Goal: Task Accomplishment & Management: Manage account settings

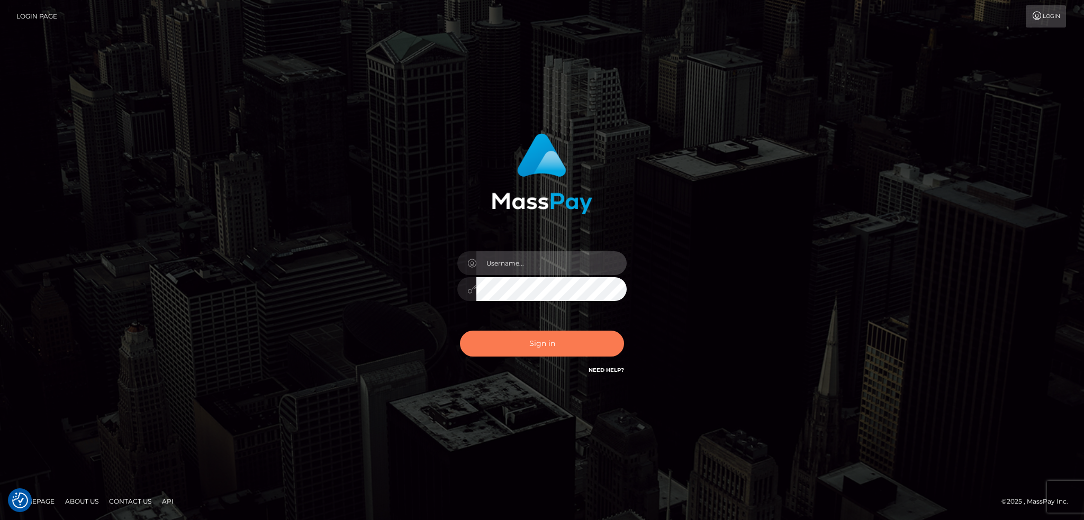
type input "alexstef"
click at [543, 344] on button "Sign in" at bounding box center [542, 344] width 164 height 26
type input "alexstef"
click at [543, 343] on button "Sign in" at bounding box center [542, 344] width 164 height 26
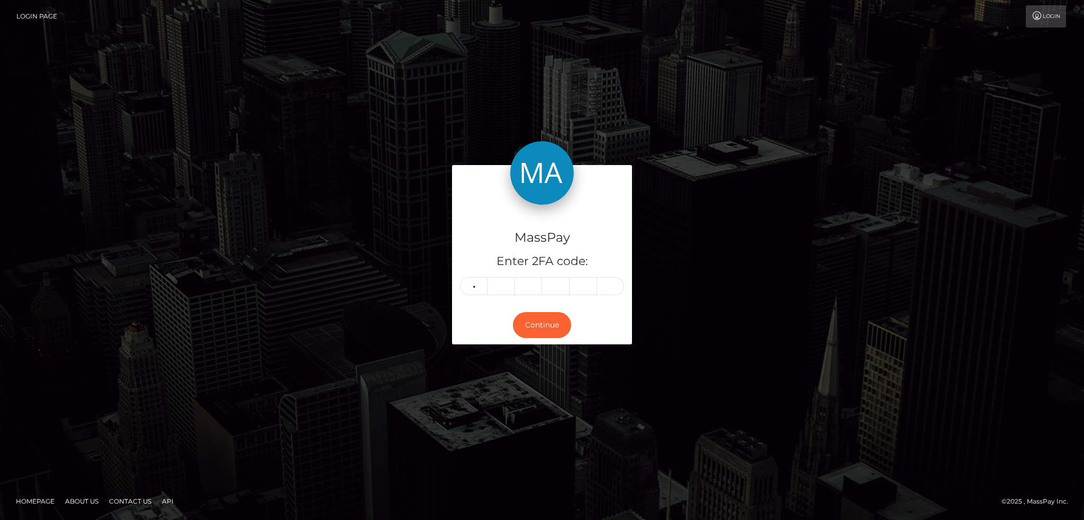
type input "8"
type input "6"
type input "0"
type input "6"
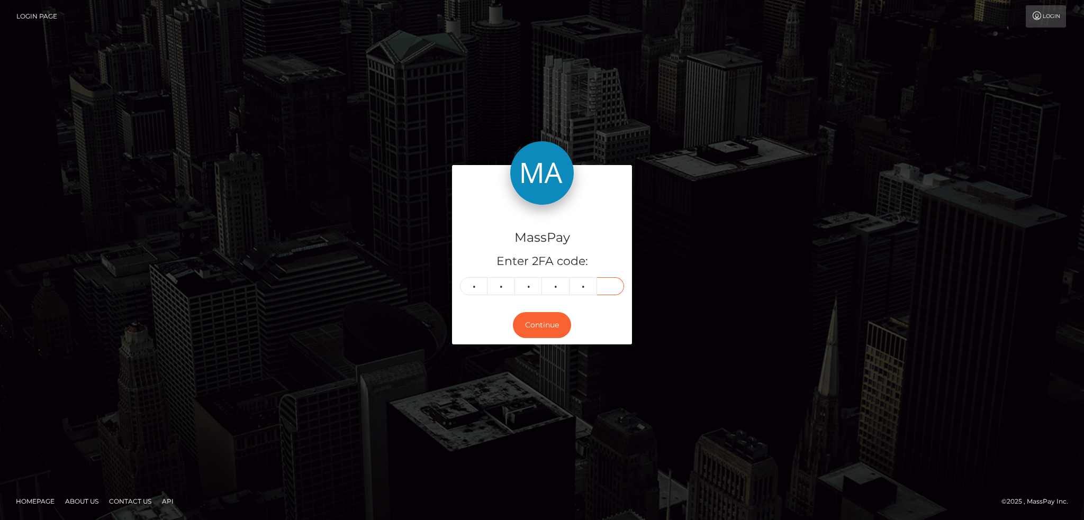
type input "1"
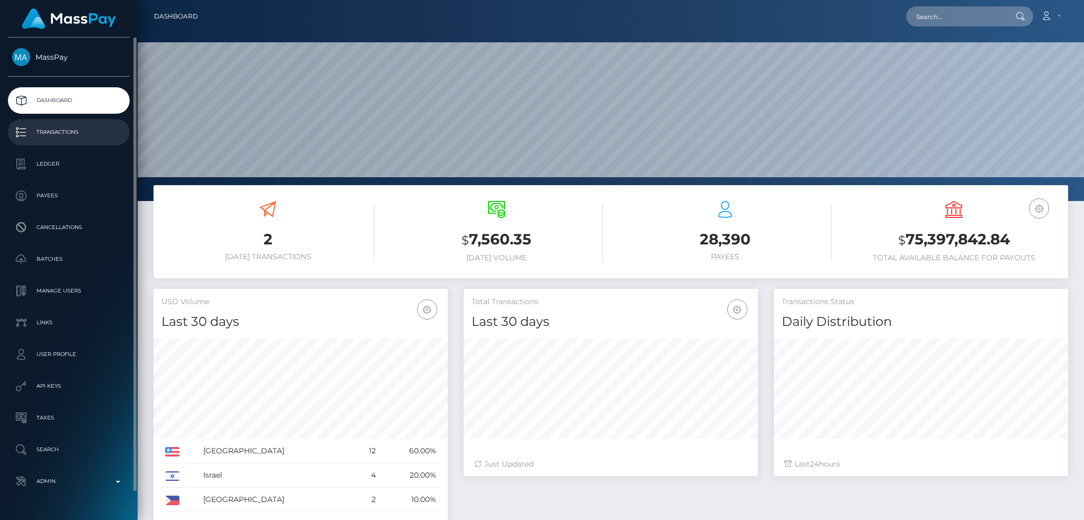
scroll to position [188, 294]
click at [89, 130] on p "Transactions" at bounding box center [68, 132] width 113 height 16
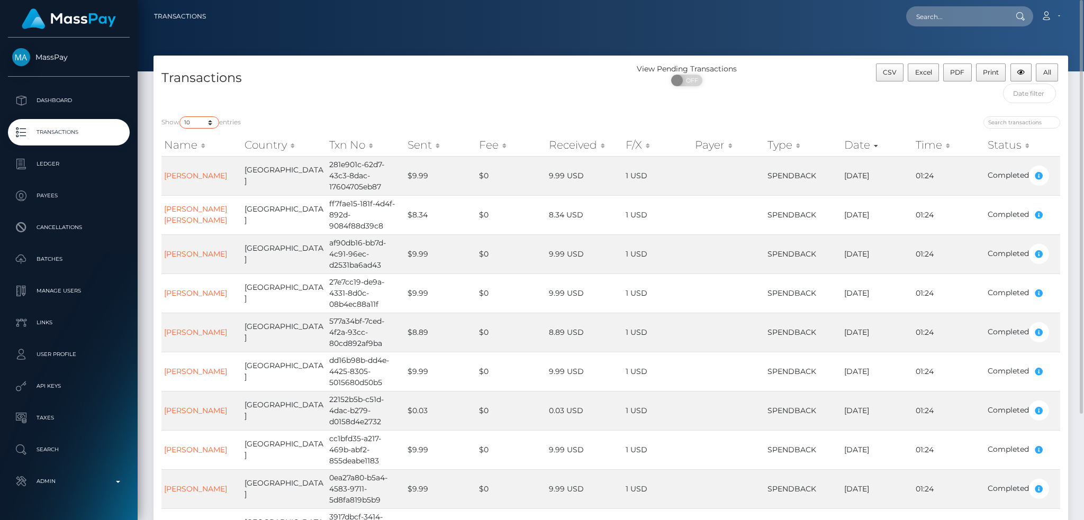
click at [189, 120] on select "10 25 50 100 250 500 1,000 3,500 All" at bounding box center [199, 122] width 40 height 12
select select "500"
click at [180, 117] on select "10 25 50 100 250 500 1,000 3,500 All" at bounding box center [199, 122] width 40 height 12
drag, startPoint x: 1079, startPoint y: 449, endPoint x: 1083, endPoint y: -40, distance: 489.4
click at [1083, 0] on html "MassPay Dashboard Transactions Ledger Payees Cancellations Links" at bounding box center [542, 260] width 1084 height 520
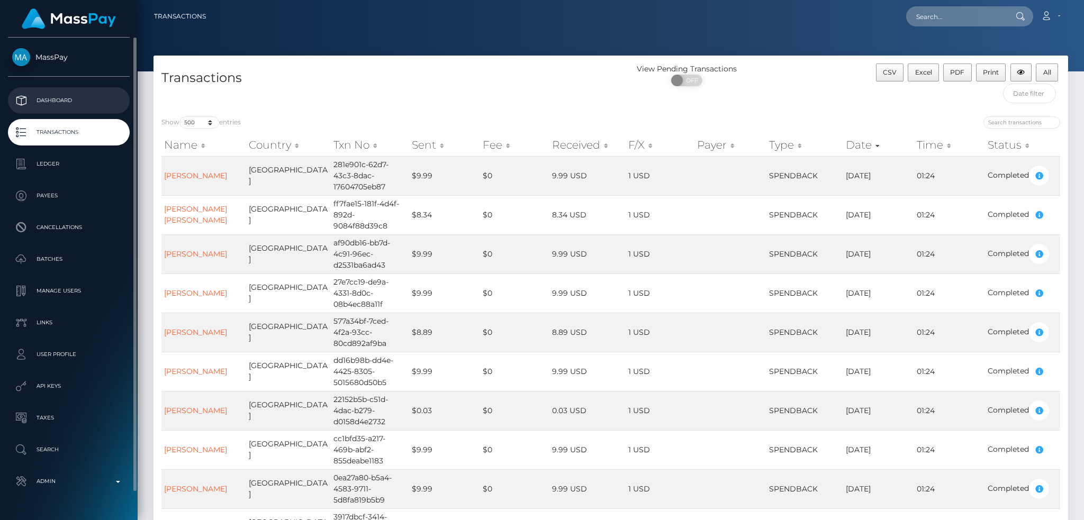
click at [103, 94] on p "Dashboard" at bounding box center [68, 101] width 113 height 16
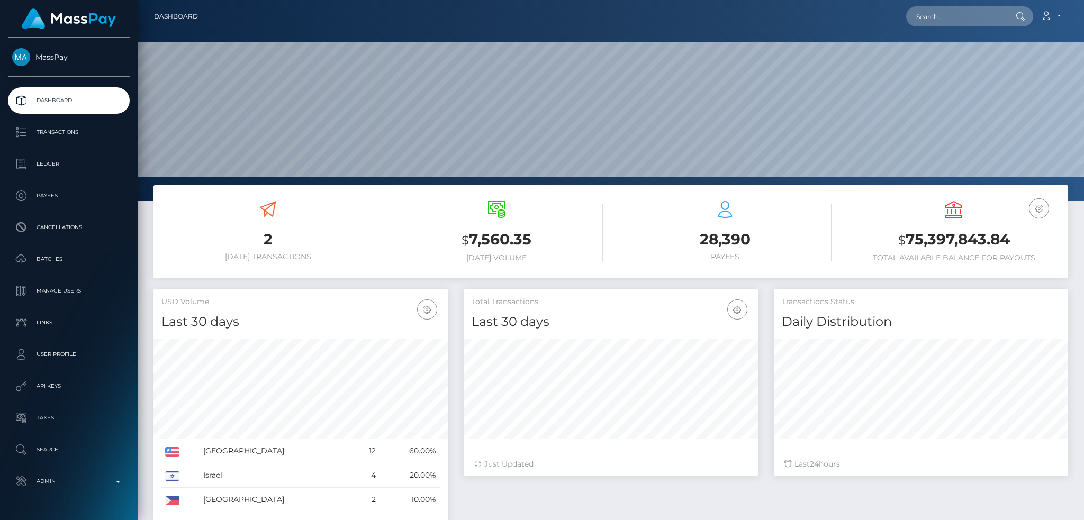
scroll to position [188, 294]
click at [935, 13] on input "text" at bounding box center [955, 16] width 99 height 20
paste input "e9b1e931-dc27-4701-b7e7-2734093b80dd"
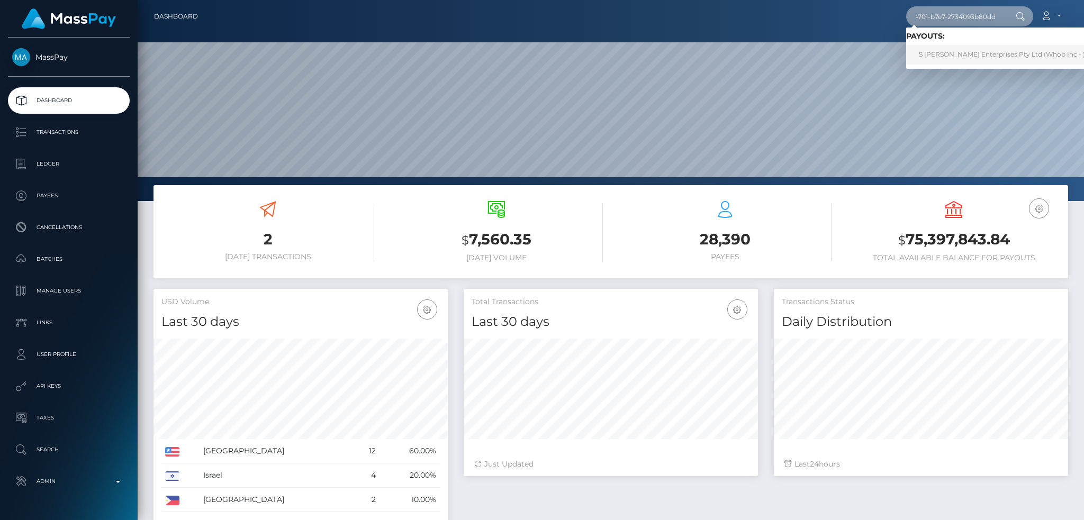
type input "e9b1e931-dc27-4701-b7e7-2734093b80dd"
click at [960, 53] on link "S Snell Enterprises Pty Ltd (Whop Inc - )" at bounding box center [1002, 55] width 192 height 20
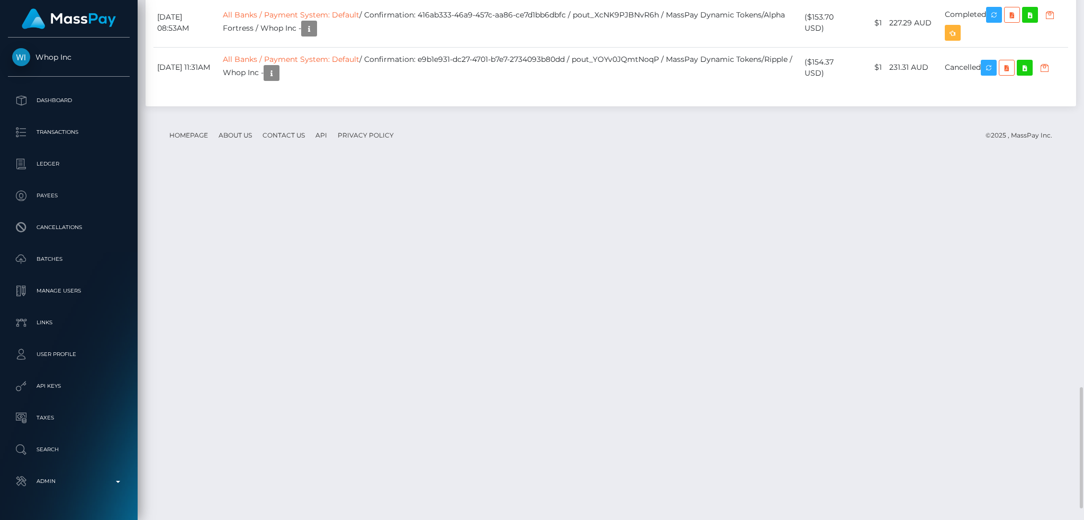
scroll to position [1714, 0]
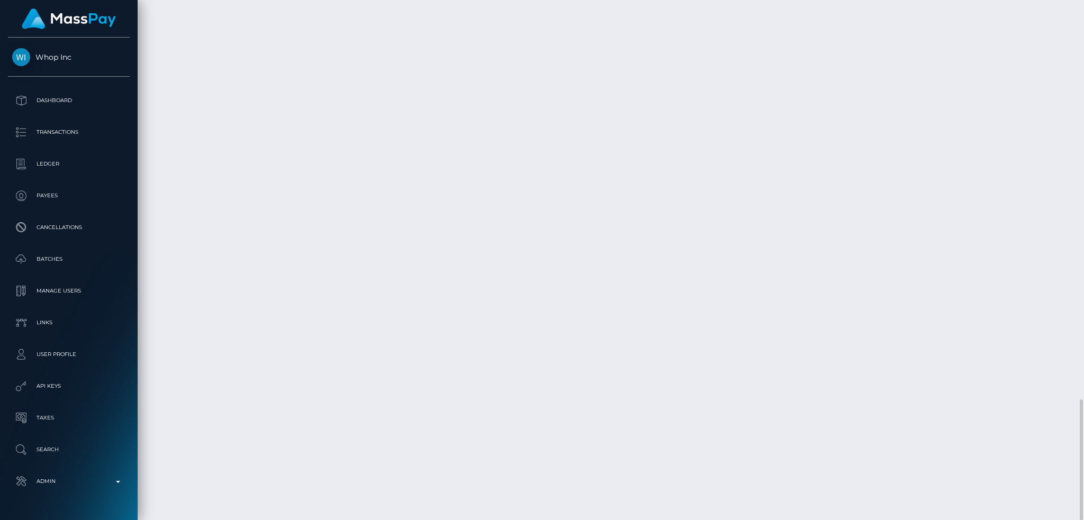
copy td "pout_YOYv0JQmtNoqP"
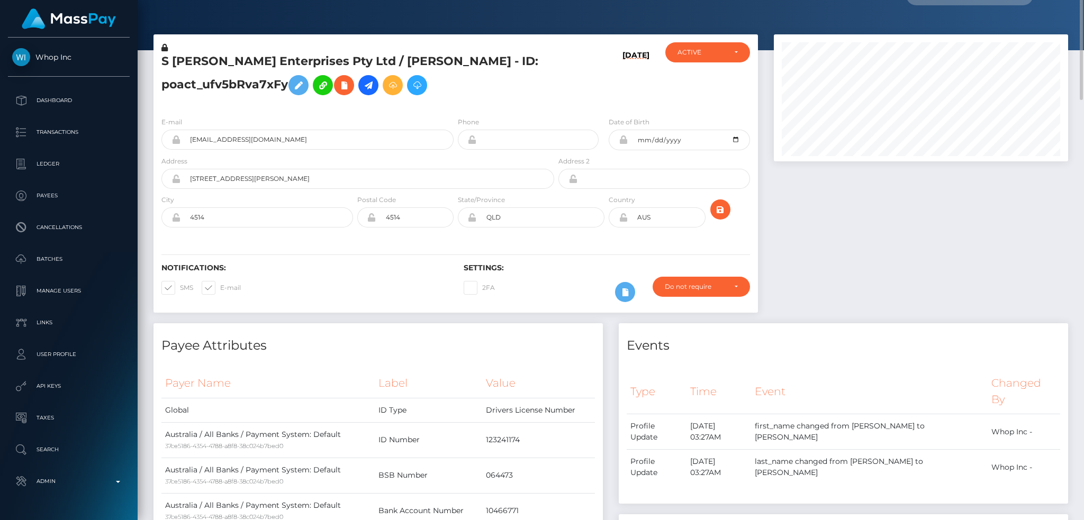
scroll to position [0, 0]
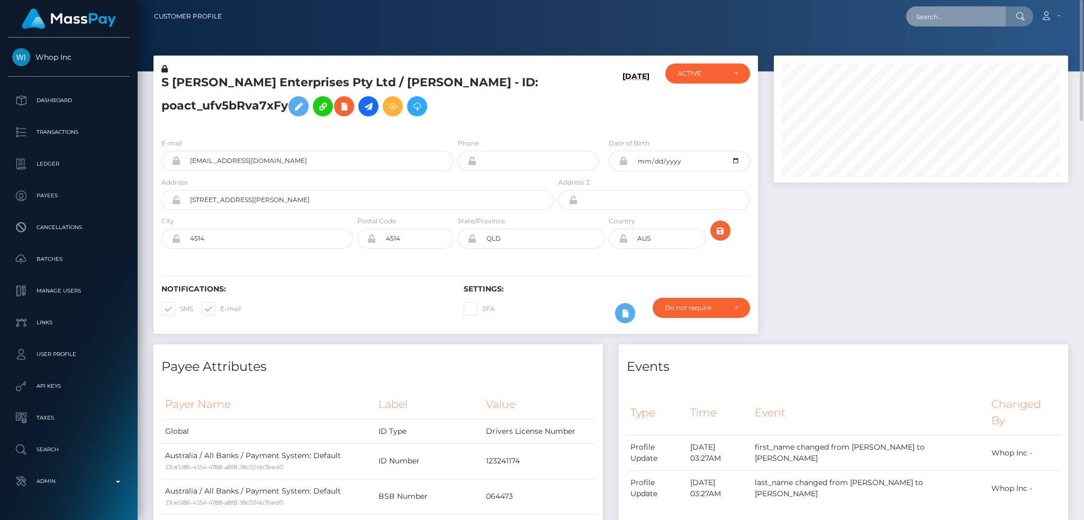
click at [959, 7] on input "text" at bounding box center [955, 16] width 99 height 20
paste input "73683538-ba7a-4e19-b33a-68a9db115b27"
type input "73683538-ba7a-4e19-b33a-68a9db115b27"
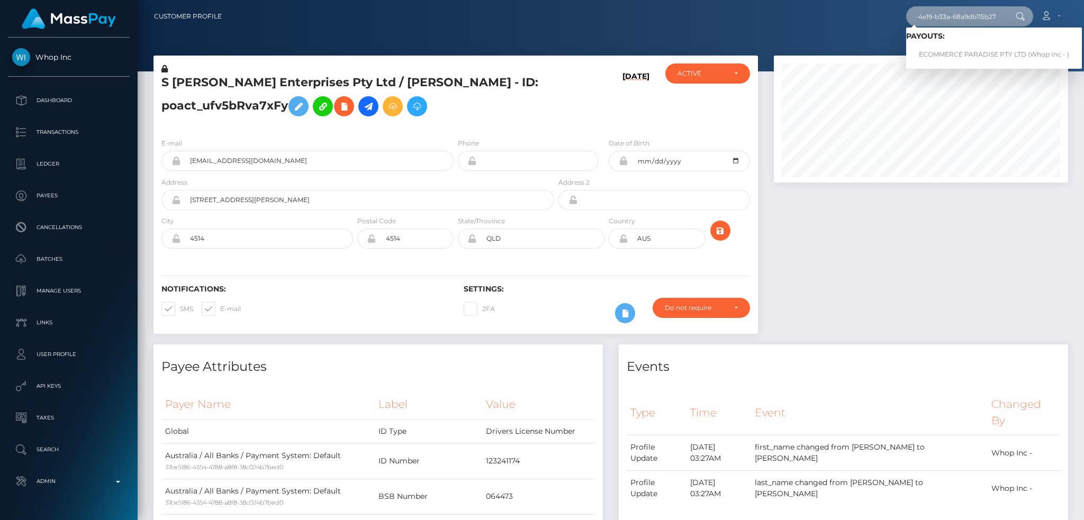
scroll to position [0, 0]
click at [933, 51] on link "ECOMMERCE PARADISE PTY LTD (Whop Inc - )" at bounding box center [994, 55] width 176 height 20
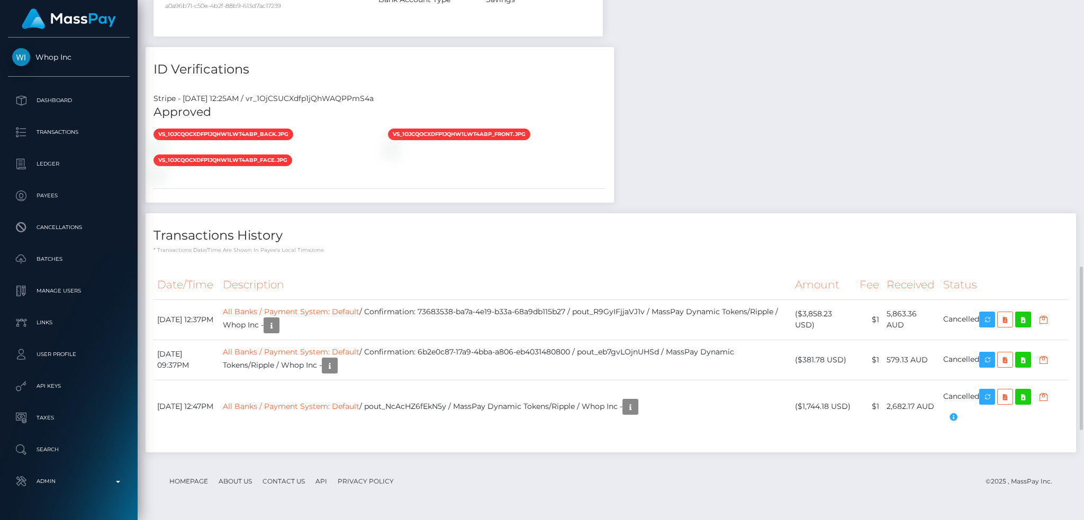
scroll to position [1132, 0]
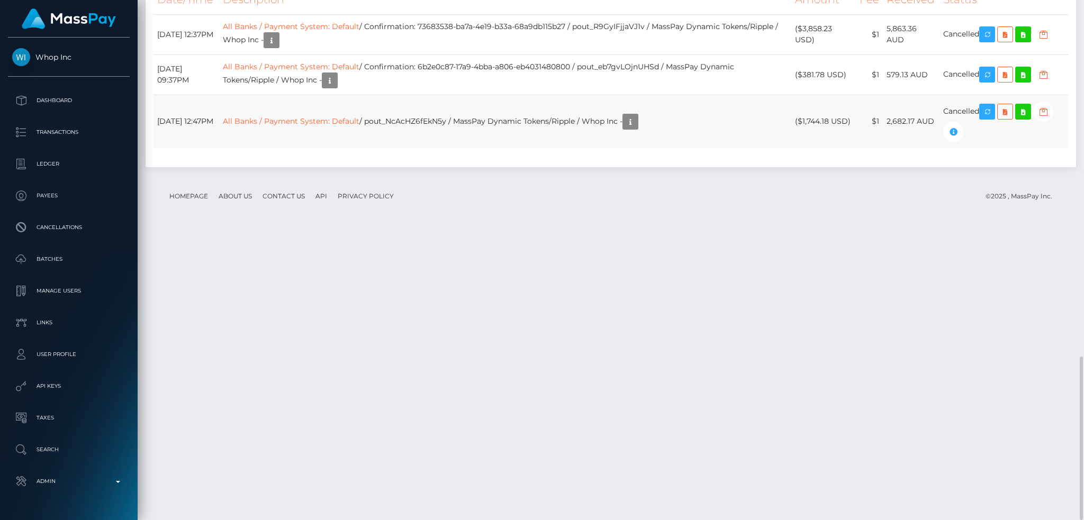
click at [441, 148] on td "All Banks / Payment System: Default / pout_NcAcHZ6fEkN5y / MassPay Dynamic Toke…" at bounding box center [504, 121] width 571 height 53
copy td "pout_NcAcHZ6fEkN5y"
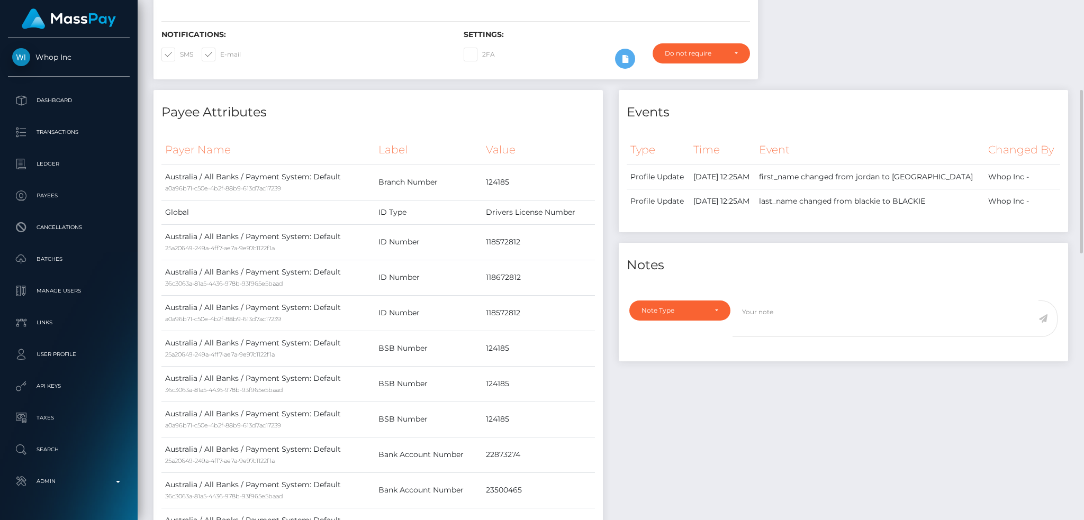
scroll to position [0, 0]
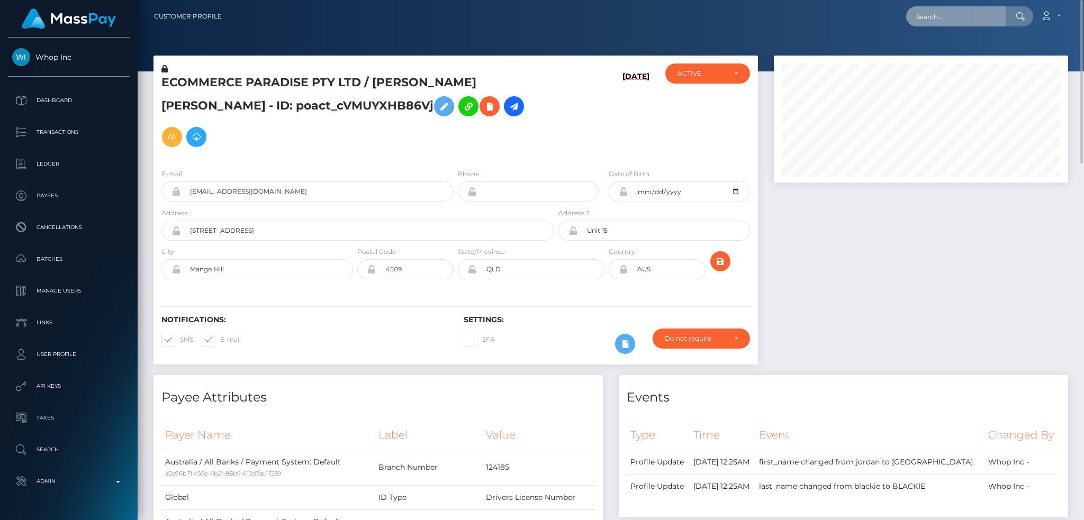
click at [952, 10] on input "text" at bounding box center [955, 16] width 99 height 20
paste input "[EMAIL_ADDRESS][DOMAIN_NAME]"
type input "[EMAIL_ADDRESS][DOMAIN_NAME]"
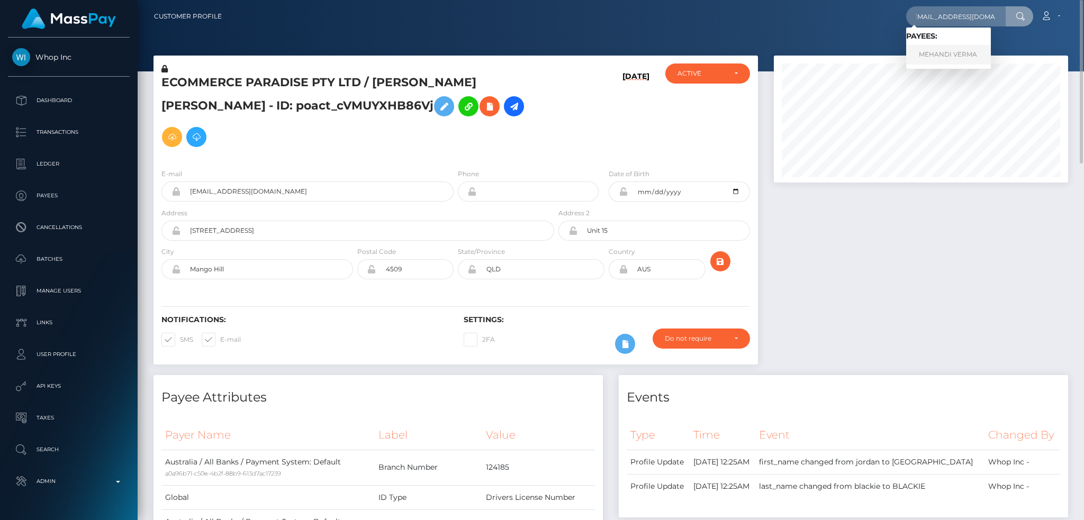
click at [943, 54] on link "MEHANDI VERMA" at bounding box center [948, 55] width 85 height 20
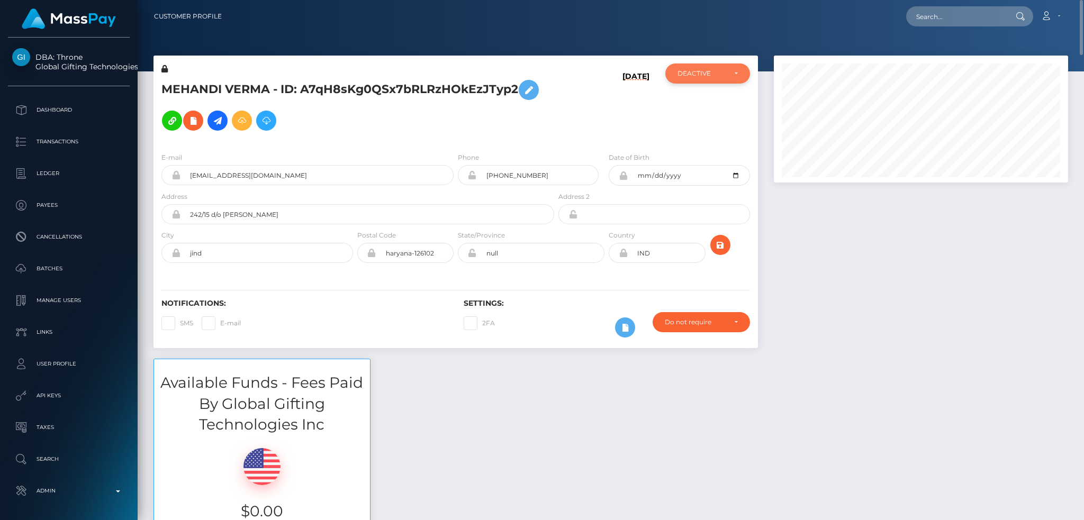
click at [689, 72] on div "DEACTIVE" at bounding box center [701, 73] width 48 height 8
click at [700, 94] on link "ACTIVE" at bounding box center [707, 102] width 85 height 20
select select "ACTIVE"
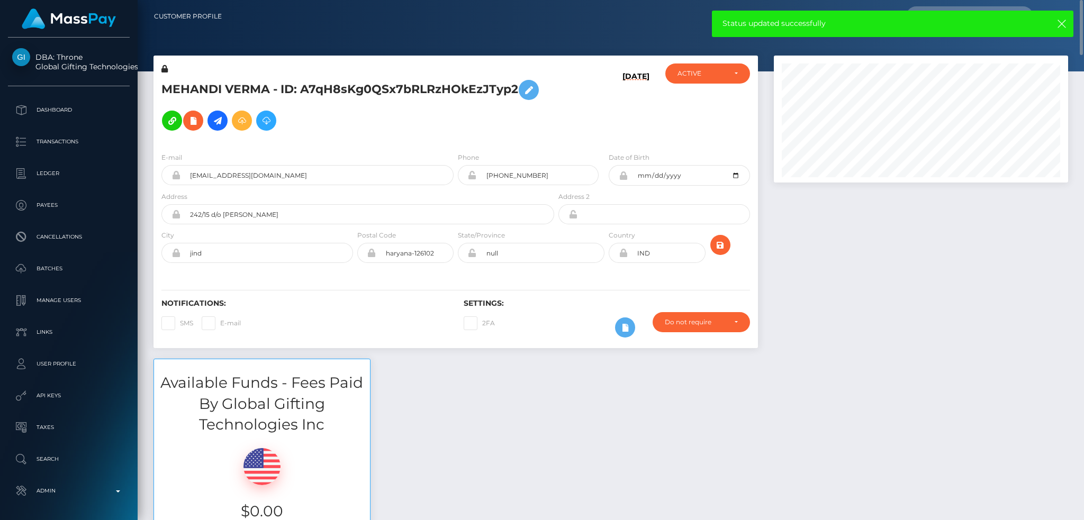
click at [220, 322] on span at bounding box center [220, 323] width 0 height 8
click at [220, 322] on input "E-mail" at bounding box center [223, 319] width 7 height 7
checkbox input "true"
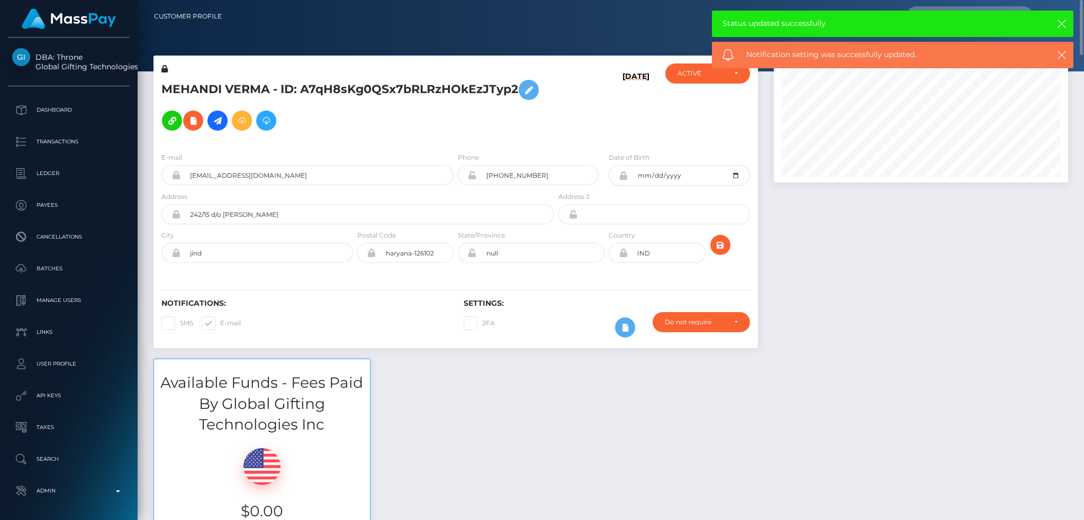
click at [180, 324] on span at bounding box center [180, 323] width 0 height 8
click at [180, 323] on input "SMS" at bounding box center [183, 319] width 7 height 7
checkbox input "true"
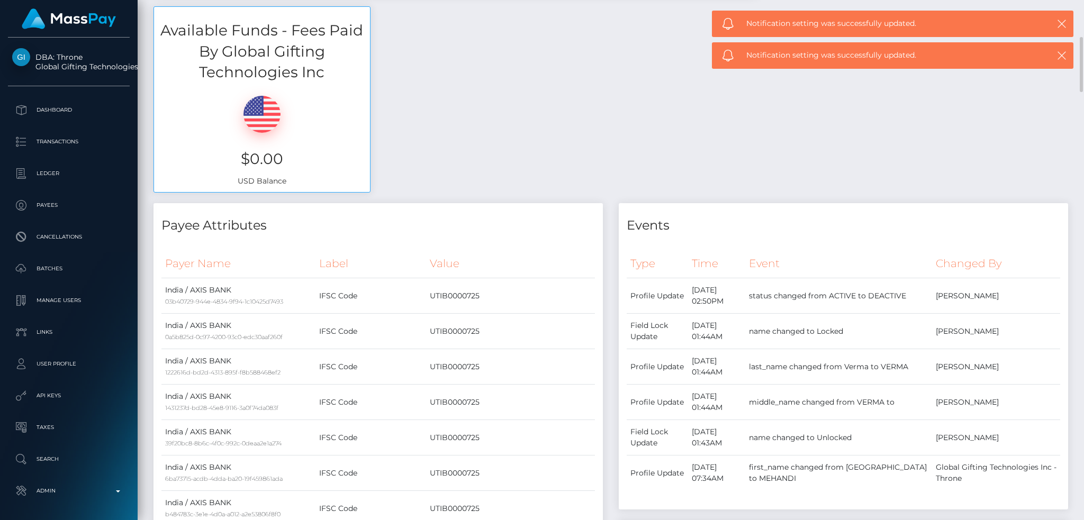
scroll to position [564, 0]
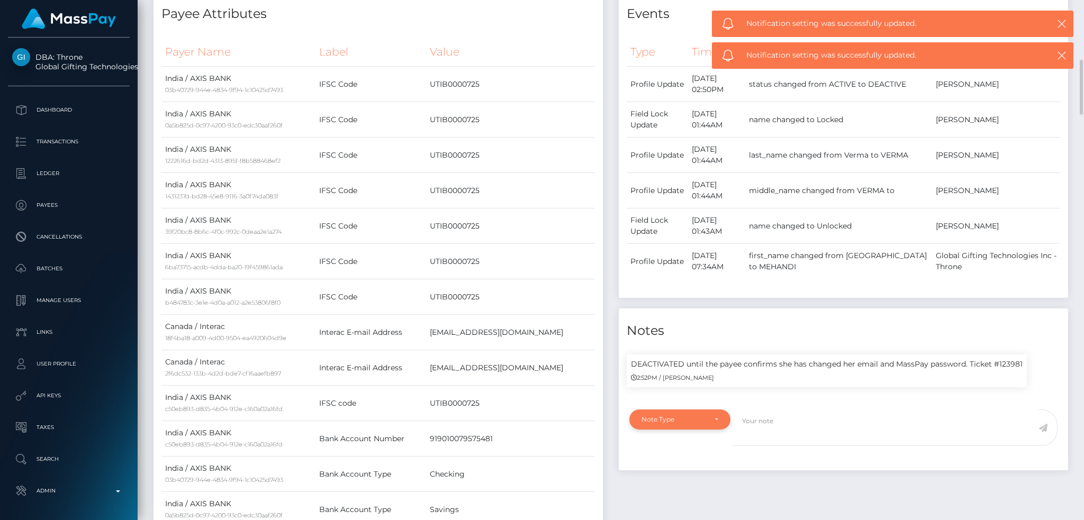
click at [689, 420] on div "Note Type" at bounding box center [673, 419] width 65 height 8
click at [678, 390] on link "General" at bounding box center [679, 395] width 101 height 20
select select "GENERAL"
click at [786, 420] on textarea at bounding box center [885, 428] width 306 height 37
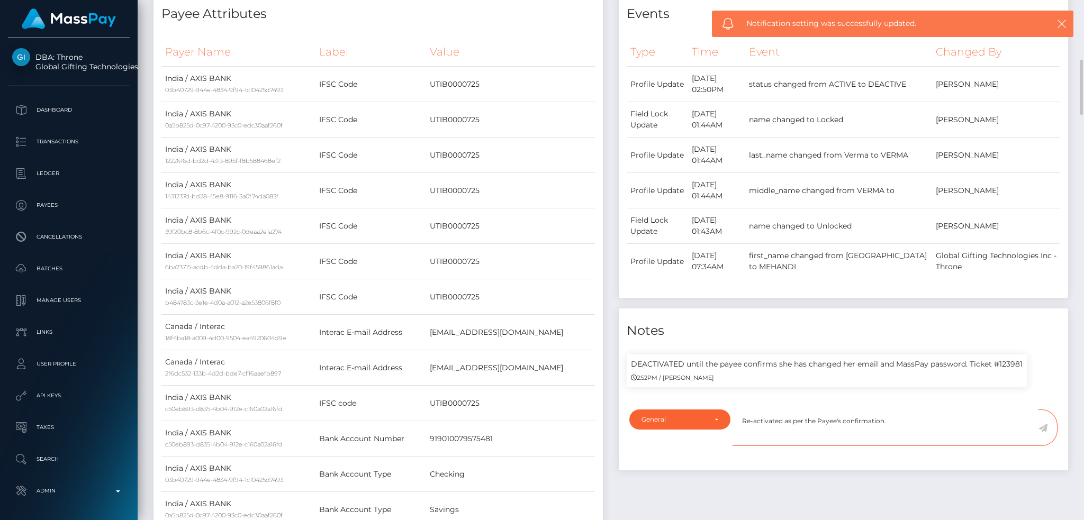
type textarea "Re-activated as per the Payee's confirmation."
click at [1042, 426] on icon at bounding box center [1042, 428] width 9 height 8
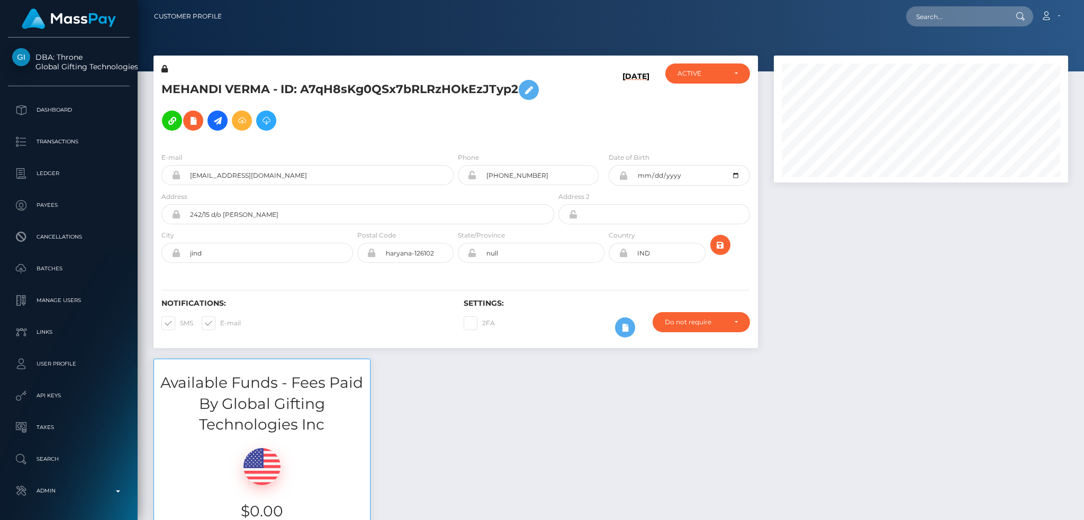
scroll to position [127, 294]
click at [944, 8] on input "text" at bounding box center [955, 16] width 99 height 20
paste input "X0OHOz8FP5TPiZAbIsZLOvTCIPi1"
type input "X0OHOz8FP5TPiZAbIsZLOvTCIPi1"
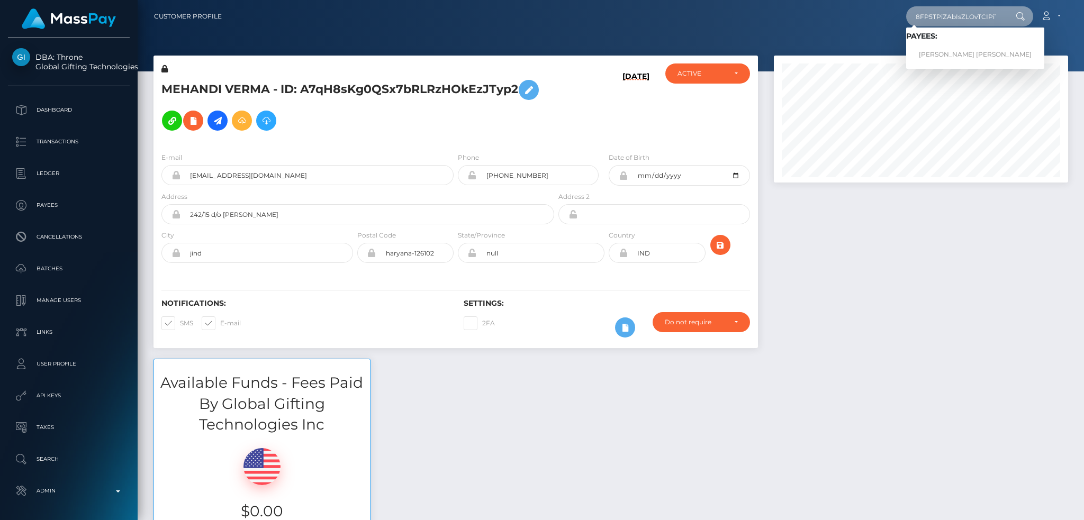
scroll to position [0, 0]
click at [958, 53] on link "ELLIE JANE L DEMETRIOU" at bounding box center [975, 55] width 138 height 20
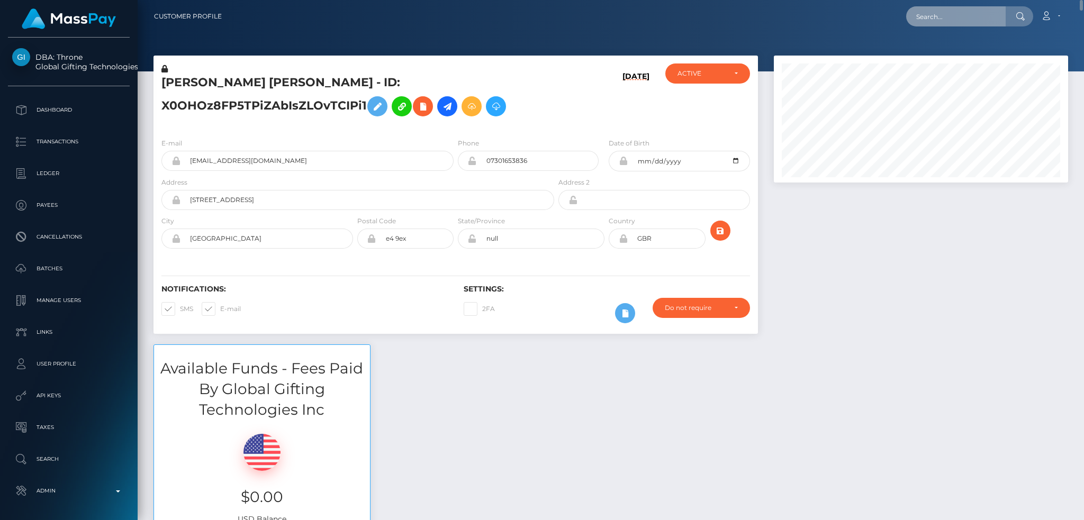
click at [922, 12] on input "text" at bounding box center [955, 16] width 99 height 20
paste input "mayabashir00@gmail.com"
type input "mayabashir00@gmail.com"
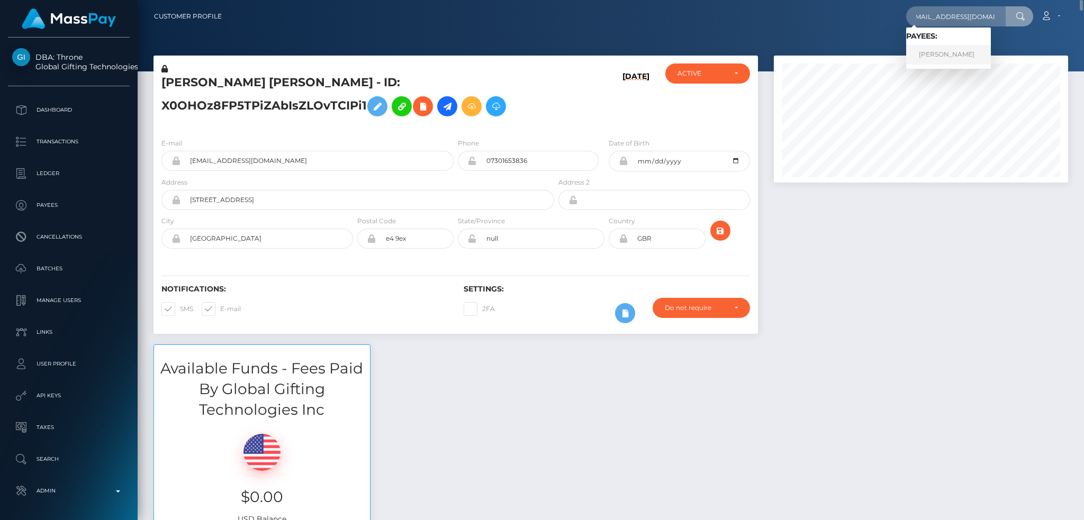
click at [952, 50] on link "SAMINA BASHIR" at bounding box center [948, 55] width 85 height 20
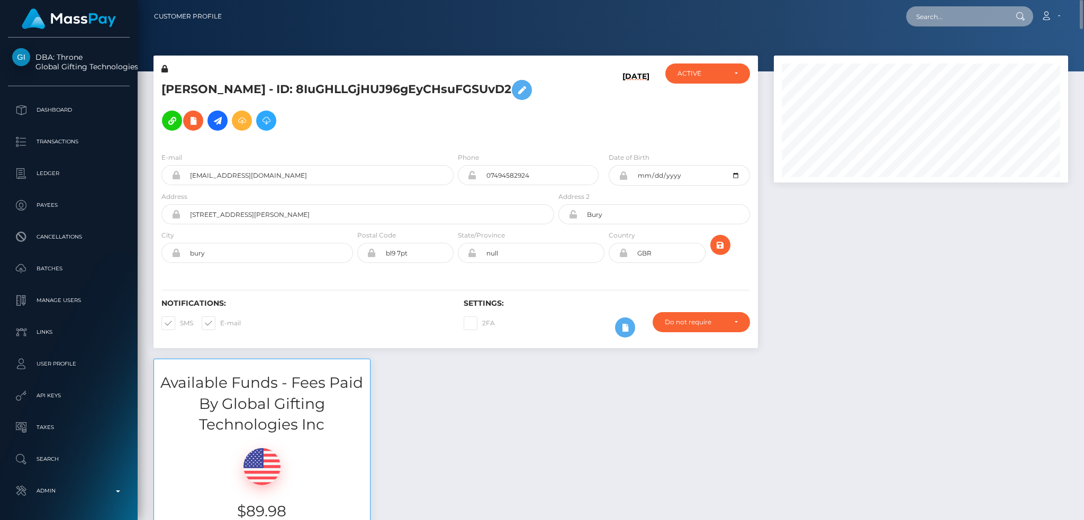
drag, startPoint x: 1001, startPoint y: 14, endPoint x: 983, endPoint y: 15, distance: 18.0
click at [1001, 14] on input "text" at bounding box center [955, 16] width 99 height 20
paste input "[EMAIL_ADDRESS][DOMAIN_NAME]"
type input "[EMAIL_ADDRESS][DOMAIN_NAME]"
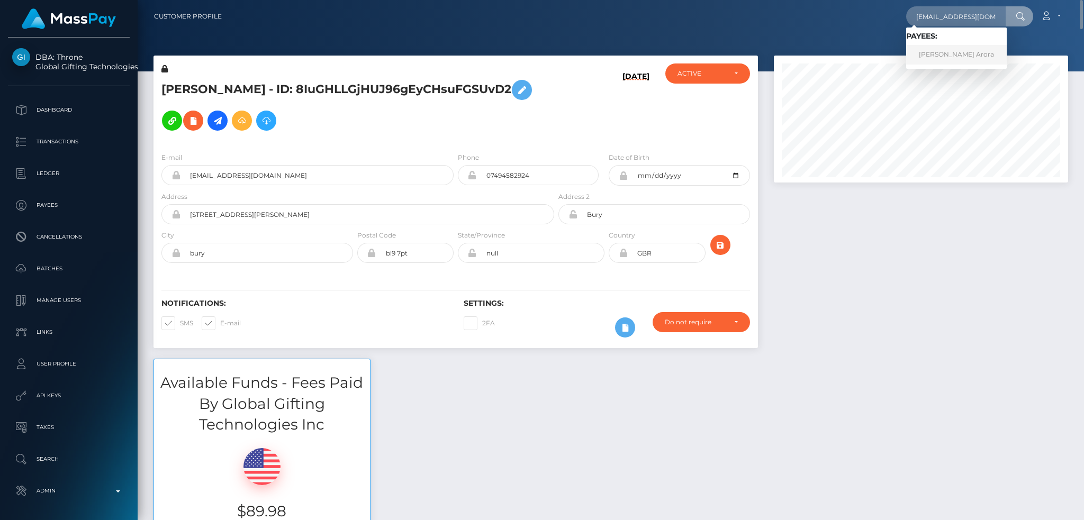
click at [945, 53] on link "RICHA ARORA Arora" at bounding box center [956, 55] width 101 height 20
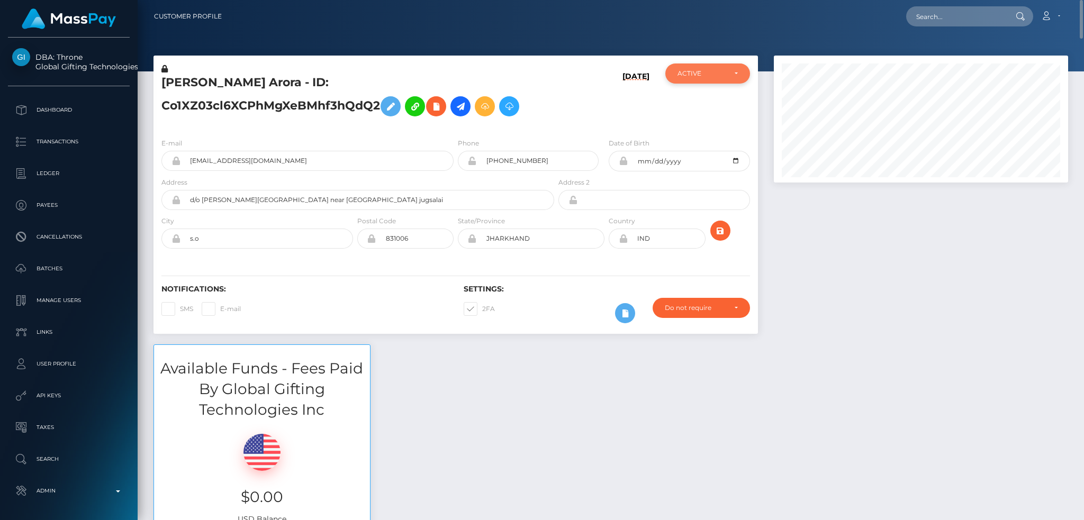
click at [715, 71] on div "ACTIVE" at bounding box center [701, 73] width 48 height 8
drag, startPoint x: 697, startPoint y: 125, endPoint x: 484, endPoint y: 337, distance: 301.2
click at [697, 125] on span "DEACTIVE" at bounding box center [694, 125] width 33 height 10
select select "DEACTIVE"
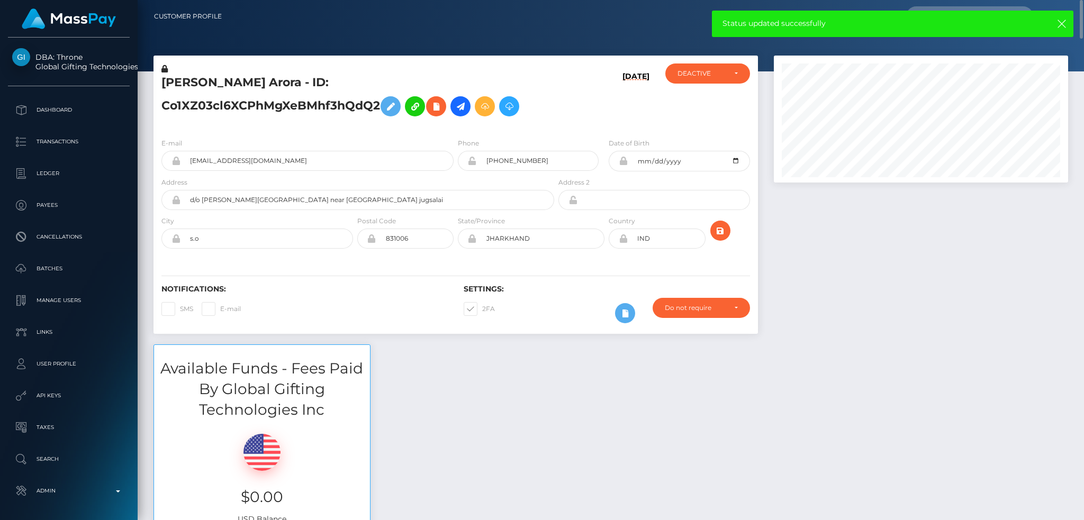
click at [482, 313] on span at bounding box center [482, 309] width 0 height 8
click at [482, 309] on input "2FA" at bounding box center [485, 305] width 7 height 7
checkbox input "false"
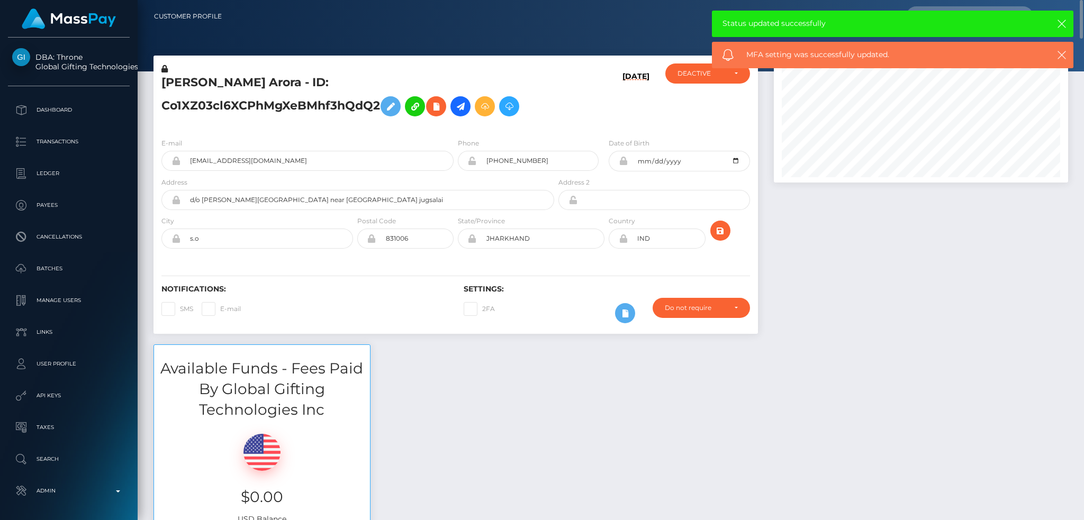
click at [220, 312] on span at bounding box center [220, 309] width 0 height 8
click at [220, 309] on input "E-mail" at bounding box center [223, 305] width 7 height 7
checkbox input "true"
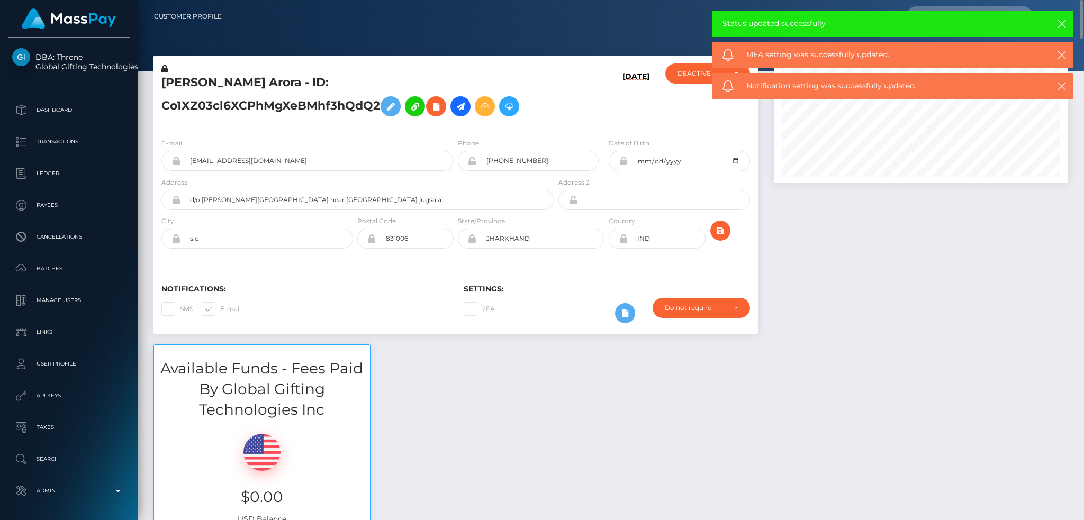
click at [180, 310] on span at bounding box center [180, 309] width 0 height 8
click at [180, 309] on input "SMS" at bounding box center [183, 305] width 7 height 7
checkbox input "true"
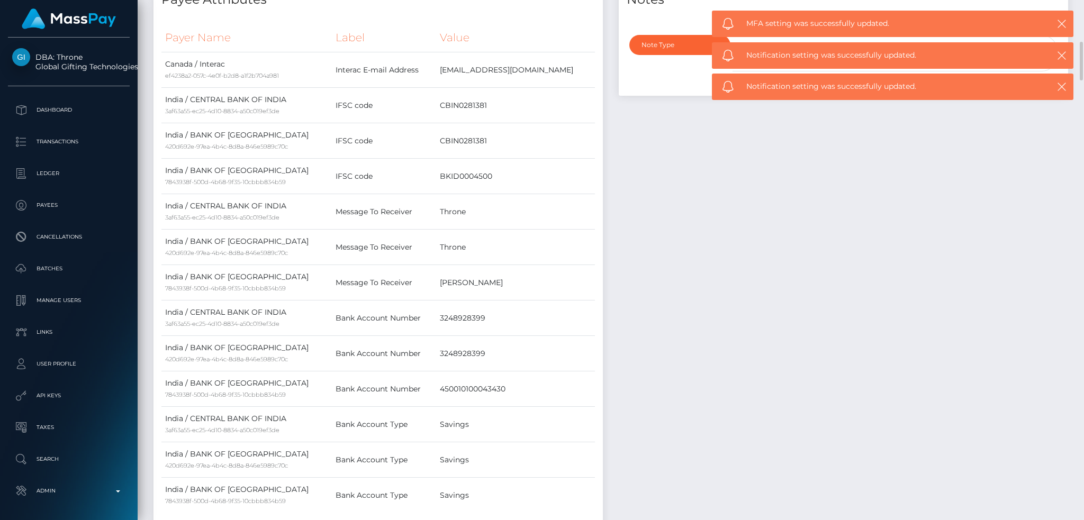
scroll to position [212, 0]
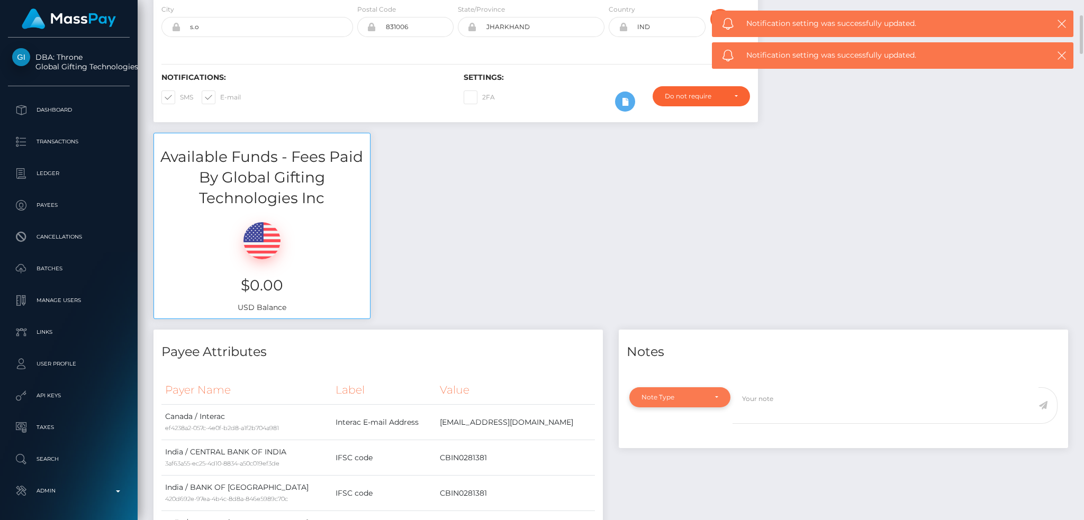
click at [681, 397] on div "Note Type" at bounding box center [673, 397] width 65 height 8
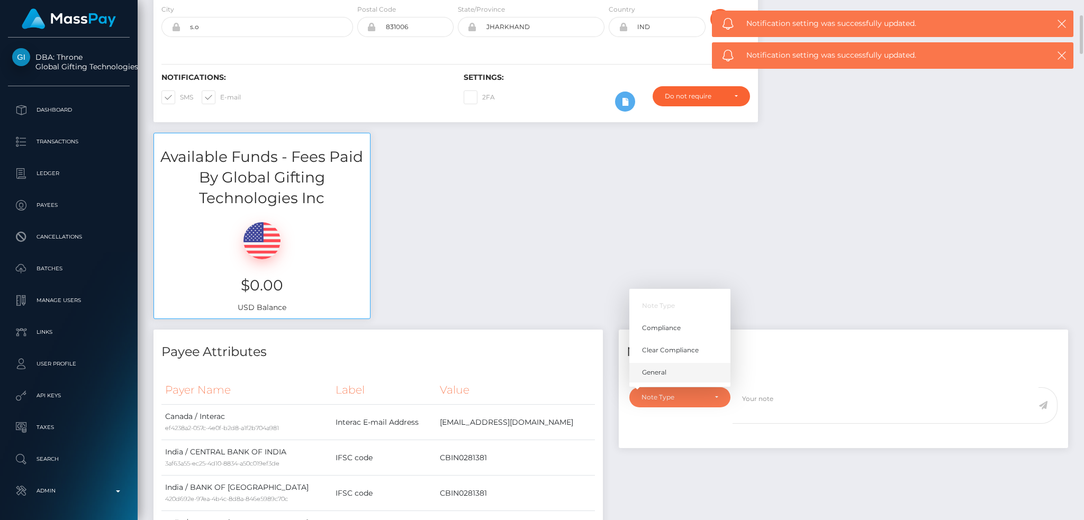
scroll to position [127, 294]
click at [667, 369] on link "General" at bounding box center [679, 372] width 101 height 20
select select "GENERAL"
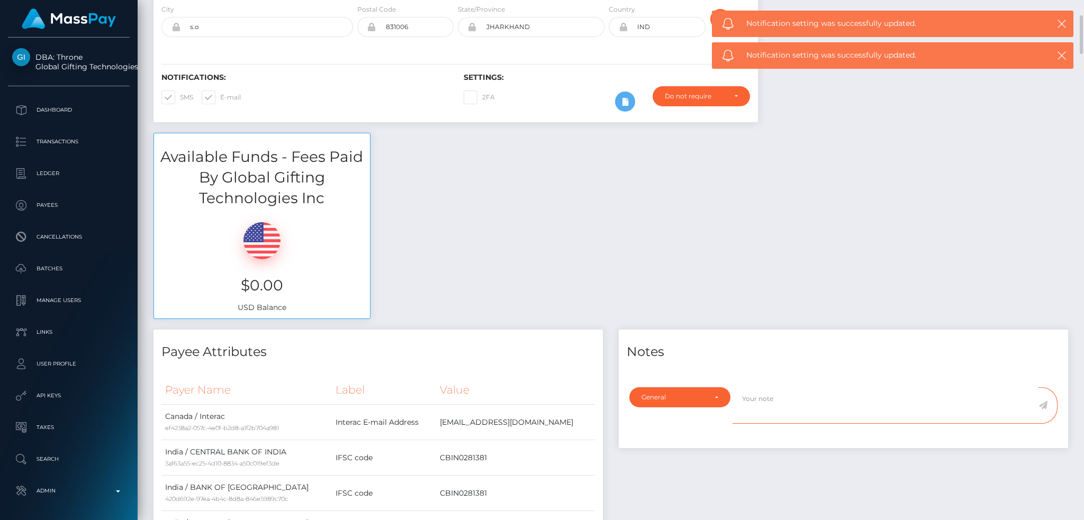
click at [808, 408] on textarea at bounding box center [885, 405] width 306 height 37
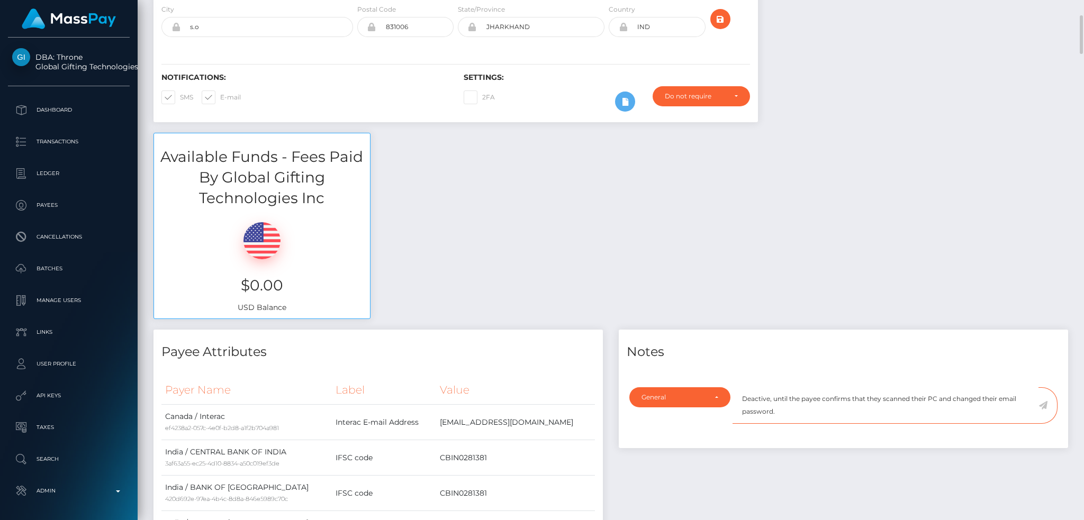
type textarea "Deactive, until the payee confirms that they scanned their PC and changed their…"
click at [1047, 404] on icon at bounding box center [1042, 405] width 9 height 8
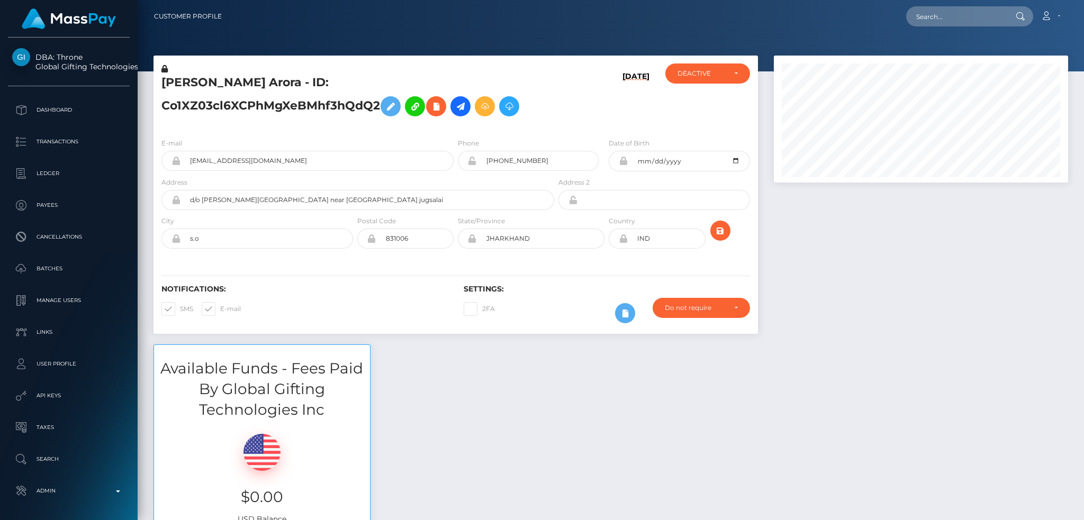
scroll to position [127, 294]
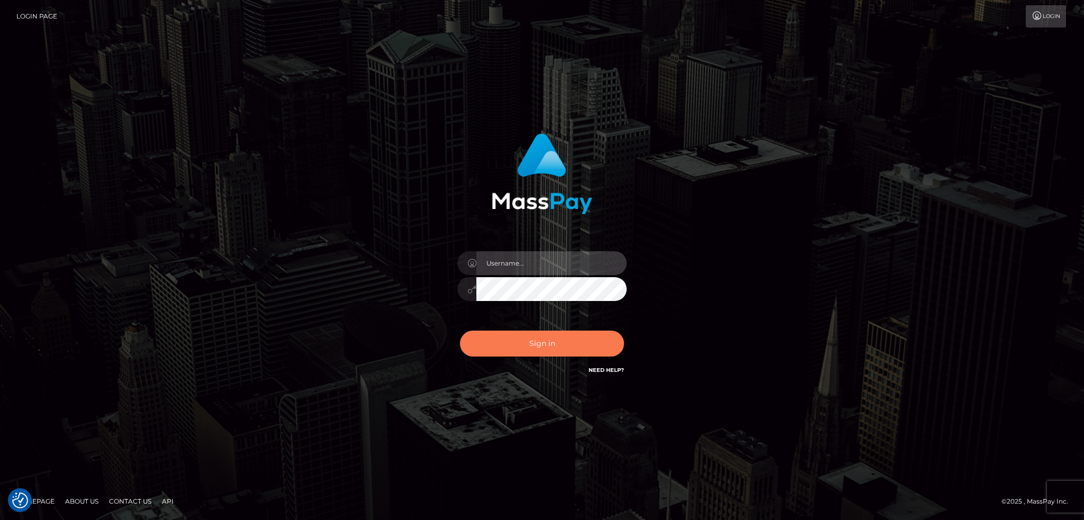
type input "alexstef"
click at [531, 347] on button "Sign in" at bounding box center [542, 344] width 164 height 26
type input "alexstef"
click at [561, 339] on button "Sign in" at bounding box center [542, 344] width 164 height 26
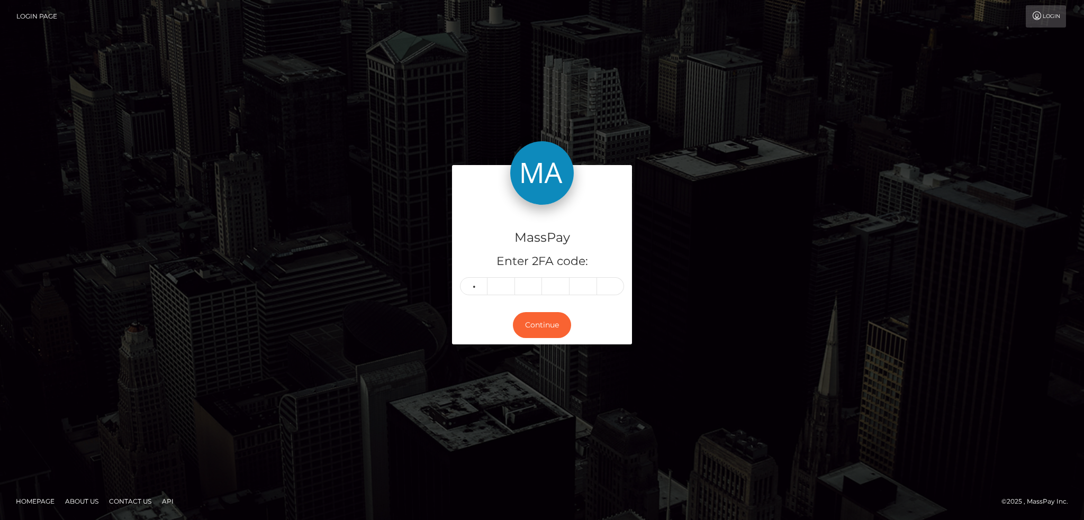
type input "7"
type input "2"
type input "8"
type input "9"
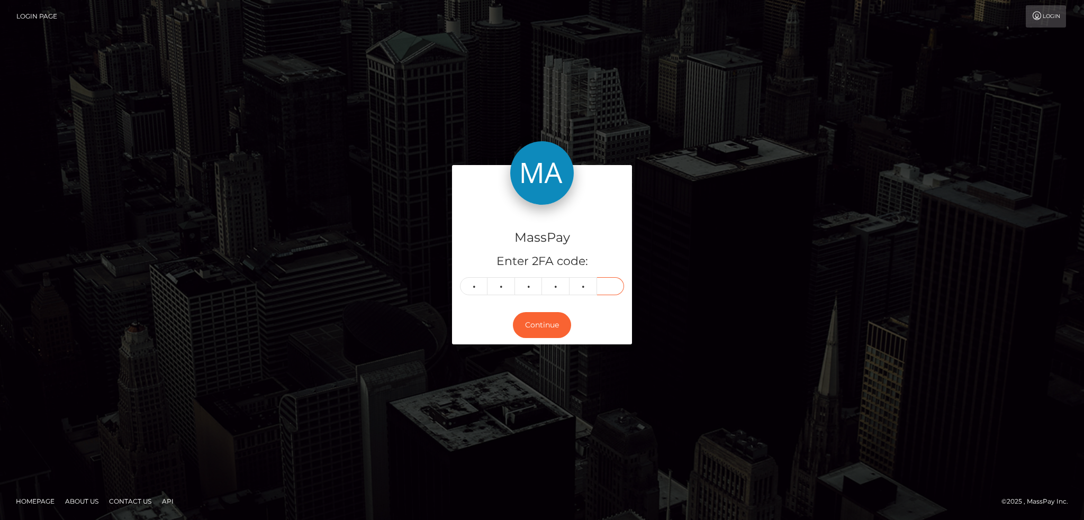
type input "8"
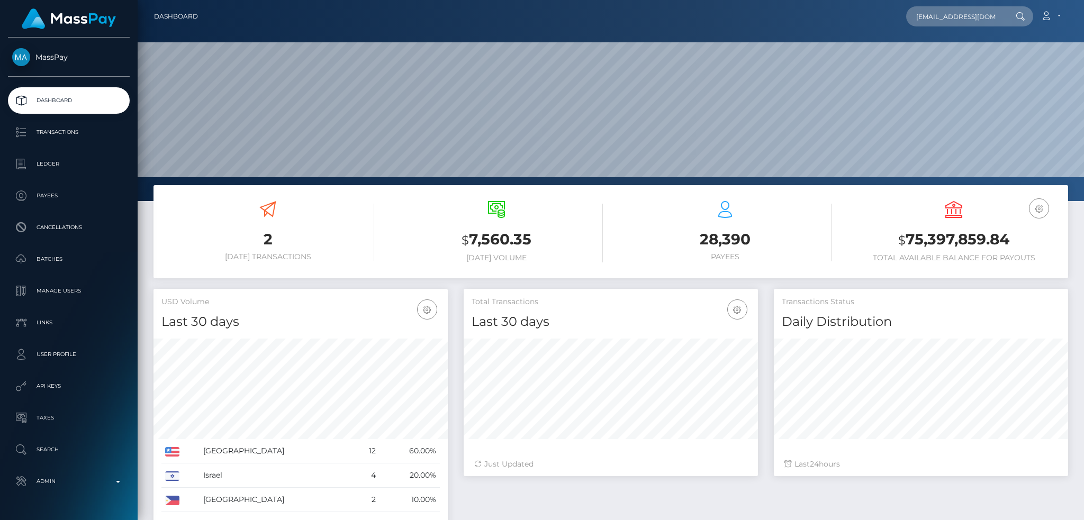
scroll to position [188, 294]
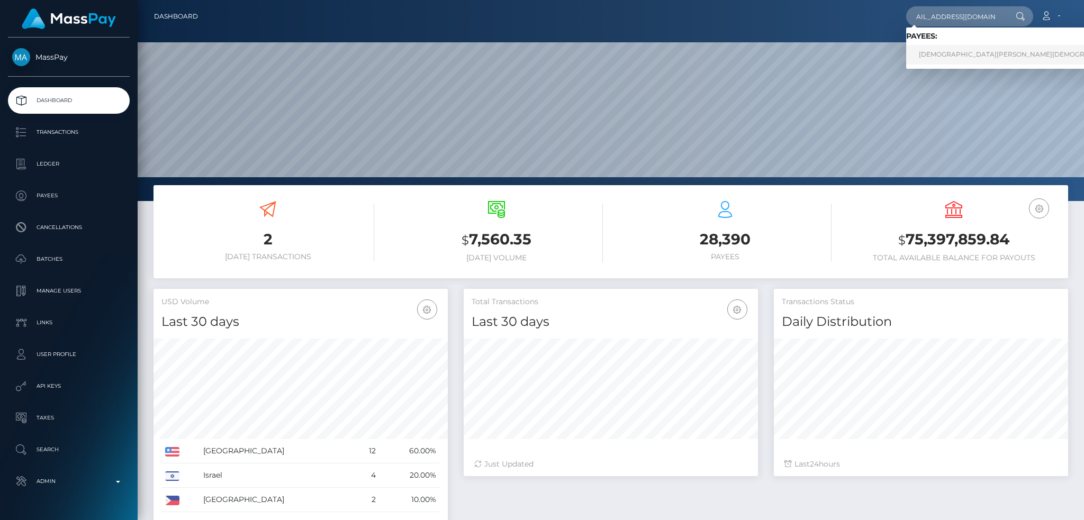
type input "[EMAIL_ADDRESS][DOMAIN_NAME]"
click at [956, 60] on link "PASHMINA KHRISTI Khristi" at bounding box center [1024, 55] width 237 height 20
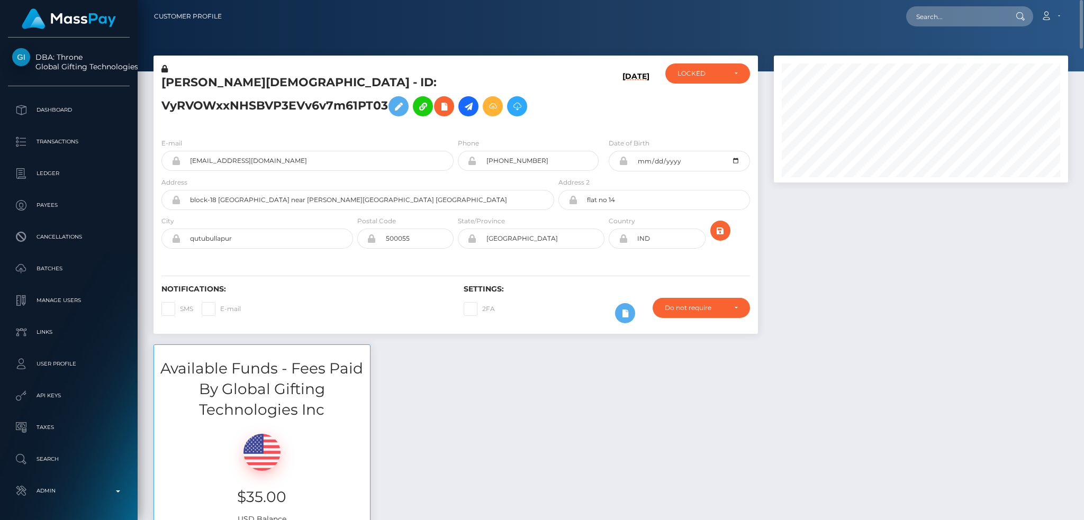
click at [180, 310] on span at bounding box center [180, 309] width 0 height 8
click at [180, 309] on input "SMS" at bounding box center [183, 305] width 7 height 7
checkbox input "true"
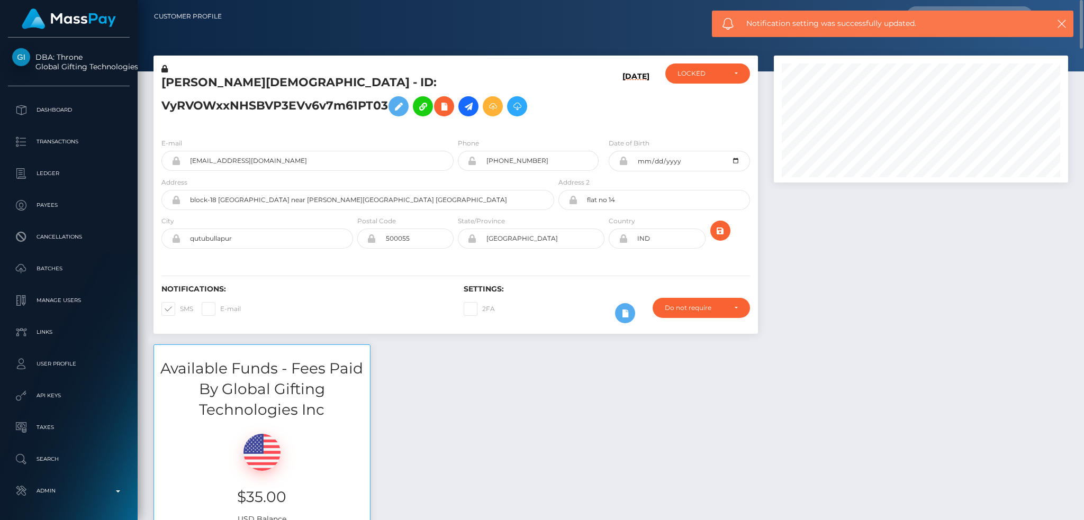
click at [220, 313] on span at bounding box center [220, 309] width 0 height 8
click at [220, 309] on input "E-mail" at bounding box center [223, 305] width 7 height 7
checkbox input "true"
click at [703, 69] on div "LOCKED" at bounding box center [701, 73] width 48 height 8
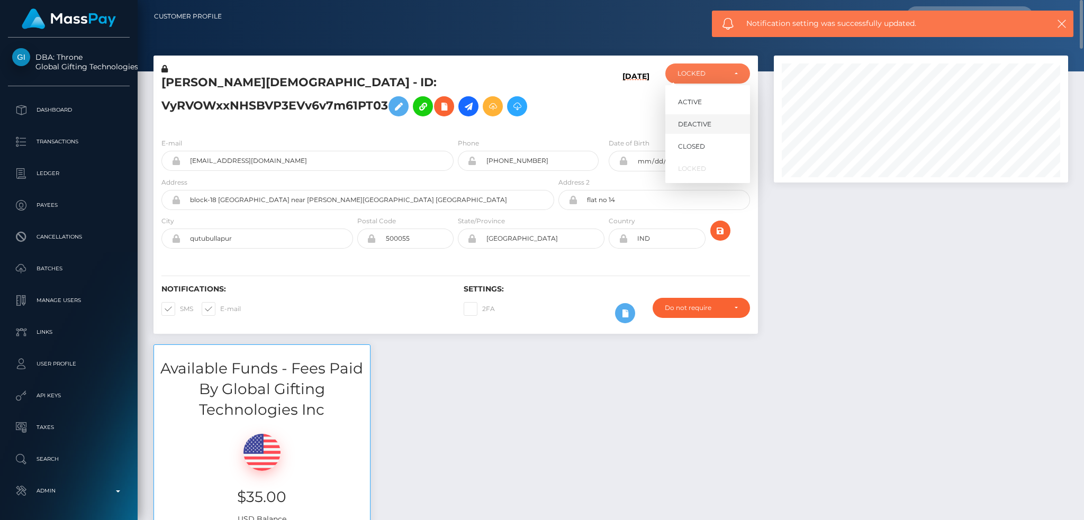
click at [701, 123] on span "DEACTIVE" at bounding box center [694, 125] width 33 height 10
select select "DEACTIVE"
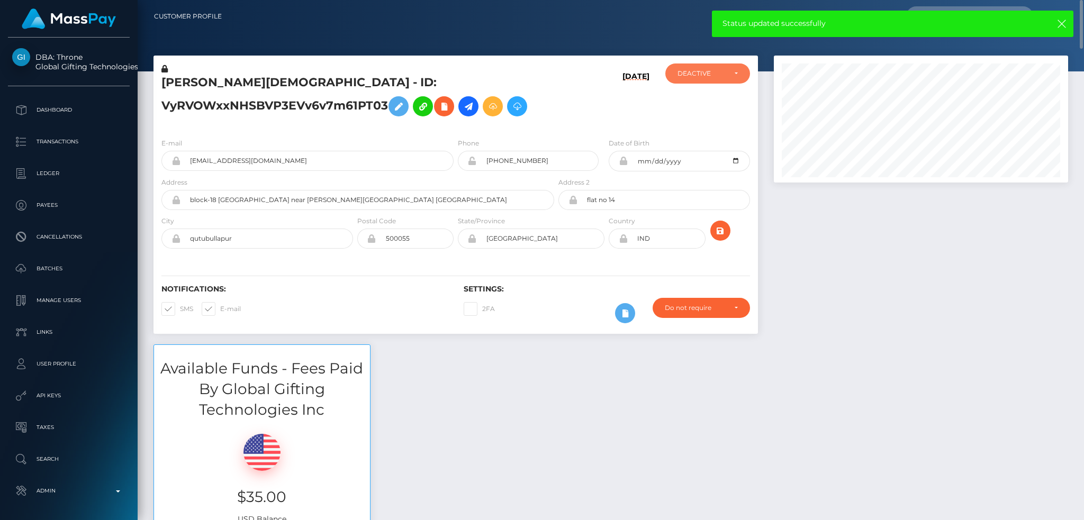
scroll to position [423, 0]
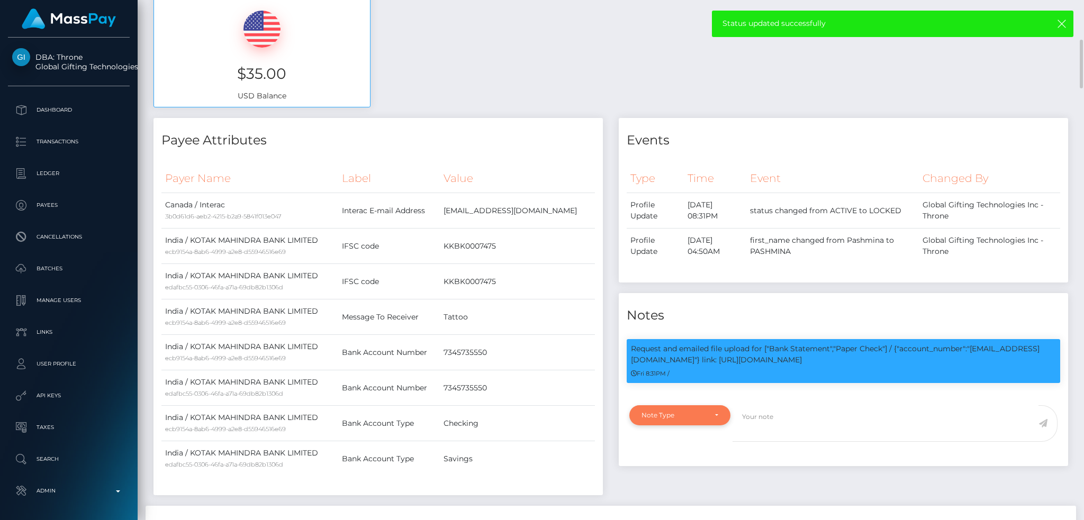
click at [688, 423] on div "Note Type" at bounding box center [679, 415] width 101 height 20
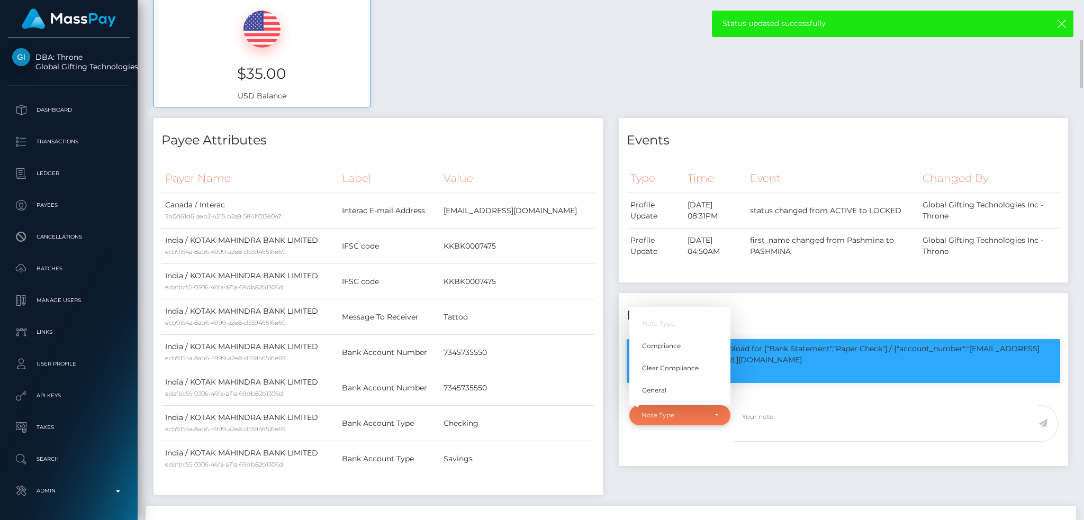
scroll to position [127, 294]
click at [693, 389] on link "General" at bounding box center [679, 391] width 101 height 20
select select "GENERAL"
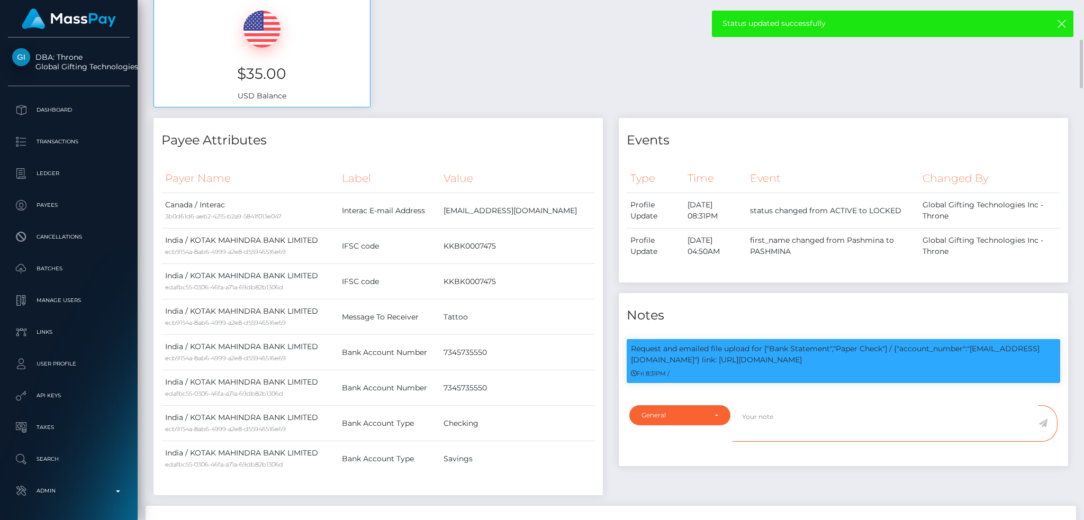
click at [762, 417] on textarea at bounding box center [885, 423] width 306 height 37
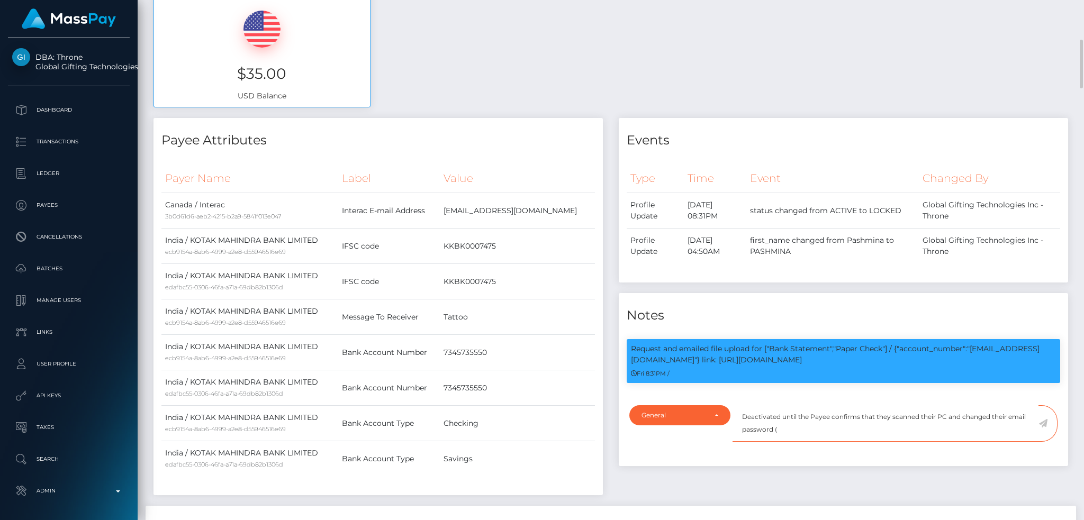
paste textarea "Ticket #126855"
type textarea "Deactivated until the Payee confirms that they scanned their PC and changed the…"
click at [1043, 423] on icon at bounding box center [1042, 423] width 9 height 8
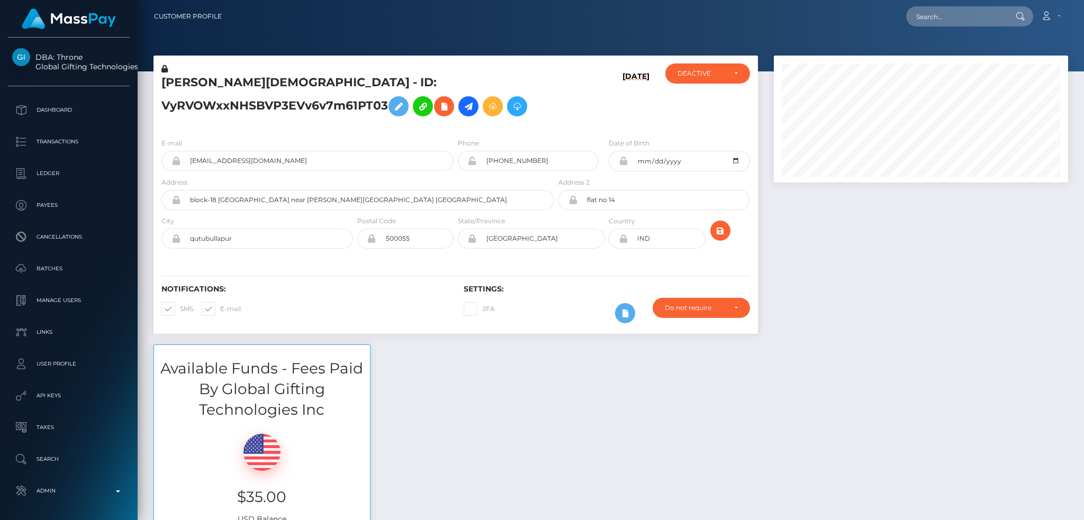
scroll to position [127, 294]
click at [934, 17] on input "text" at bounding box center [955, 16] width 99 height 20
paste input "[EMAIL_ADDRESS][DOMAIN_NAME]"
type input "[EMAIL_ADDRESS][DOMAIN_NAME]"
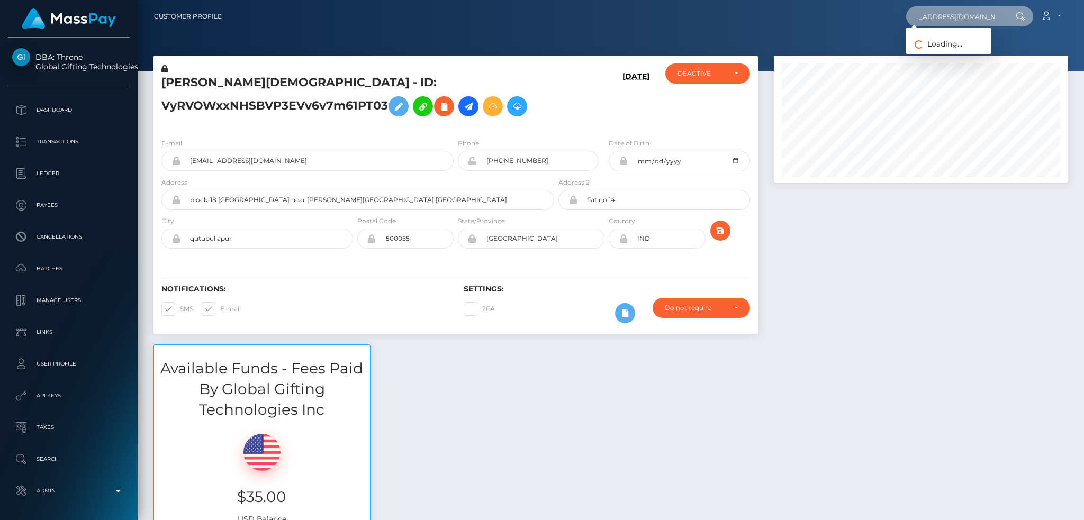
scroll to position [0, 0]
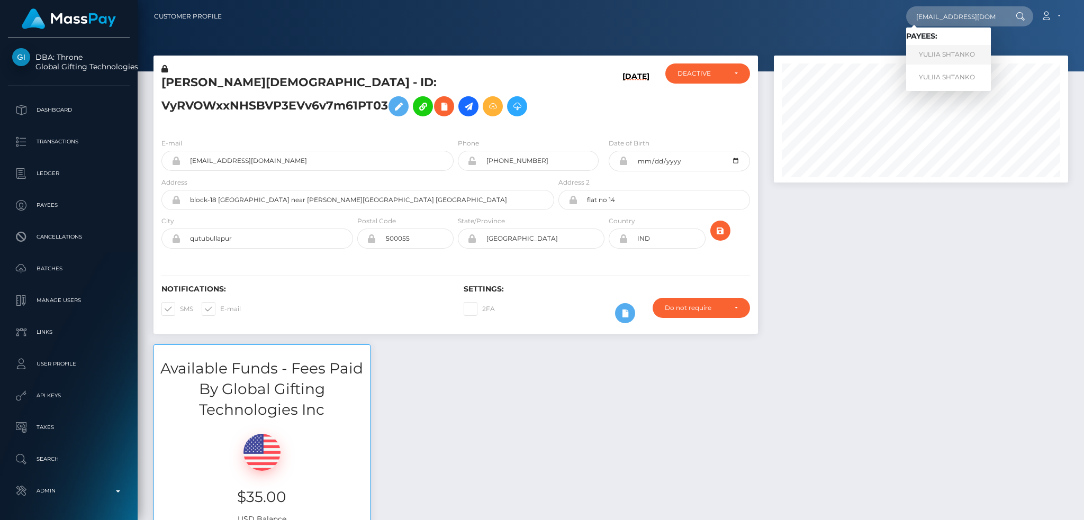
click at [943, 56] on link "YULIIA SHTANKO" at bounding box center [948, 55] width 85 height 20
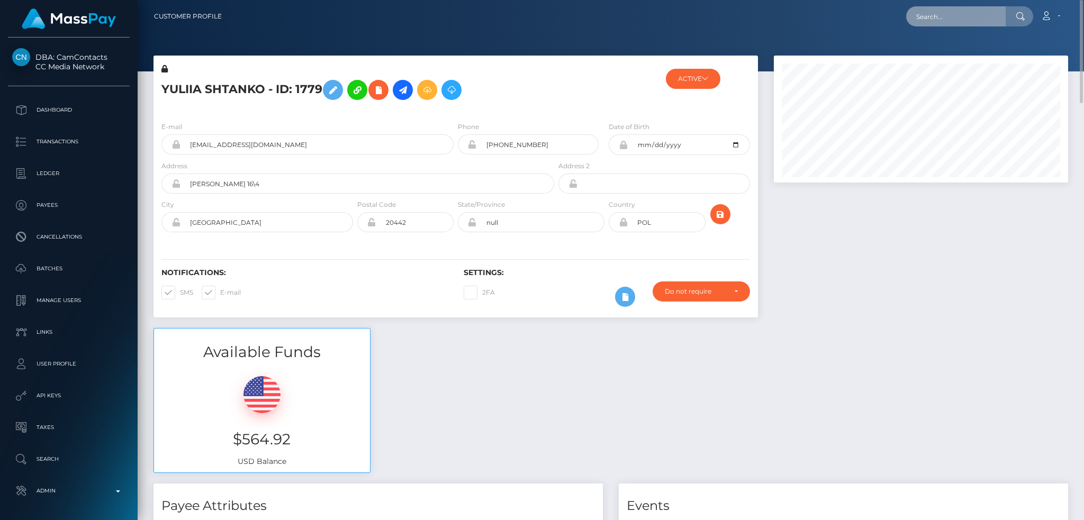
click at [928, 13] on input "text" at bounding box center [955, 16] width 99 height 20
paste input "[EMAIL_ADDRESS][DOMAIN_NAME]"
click at [926, 14] on input "[EMAIL_ADDRESS][DOMAIN_NAME]" at bounding box center [955, 16] width 99 height 20
paste input "laikaflowerss"
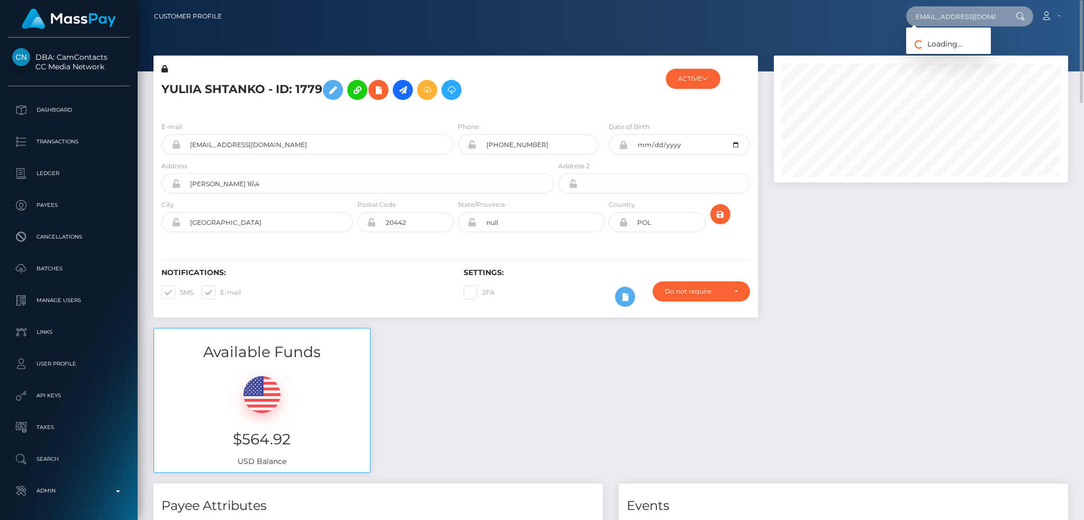
type input "[EMAIL_ADDRESS][DOMAIN_NAME]"
click at [942, 56] on link "KAYLEE BUSSERS" at bounding box center [948, 55] width 85 height 20
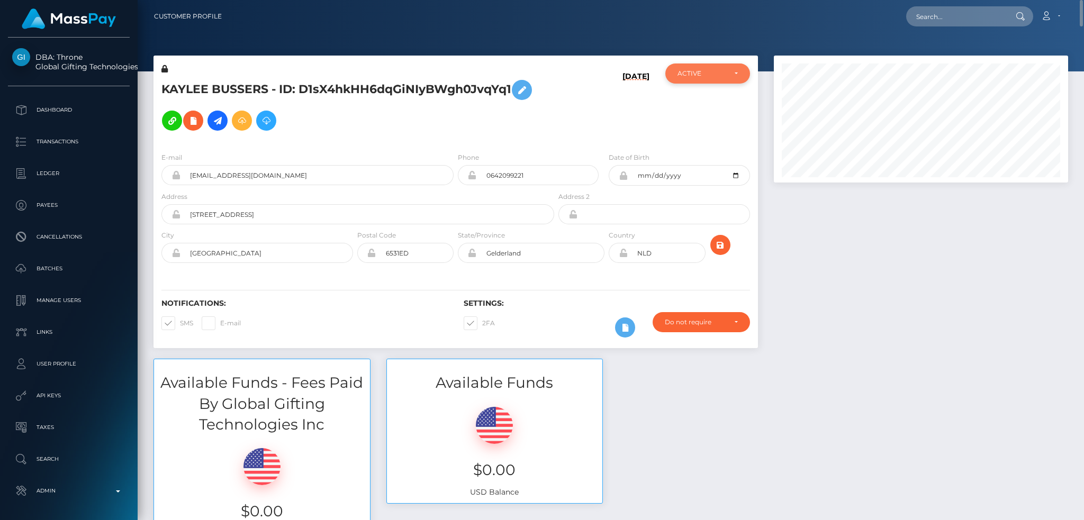
click at [724, 80] on div "ACTIVE" at bounding box center [707, 73] width 85 height 20
click at [696, 126] on span "DEACTIVE" at bounding box center [694, 125] width 33 height 10
select select "DEACTIVE"
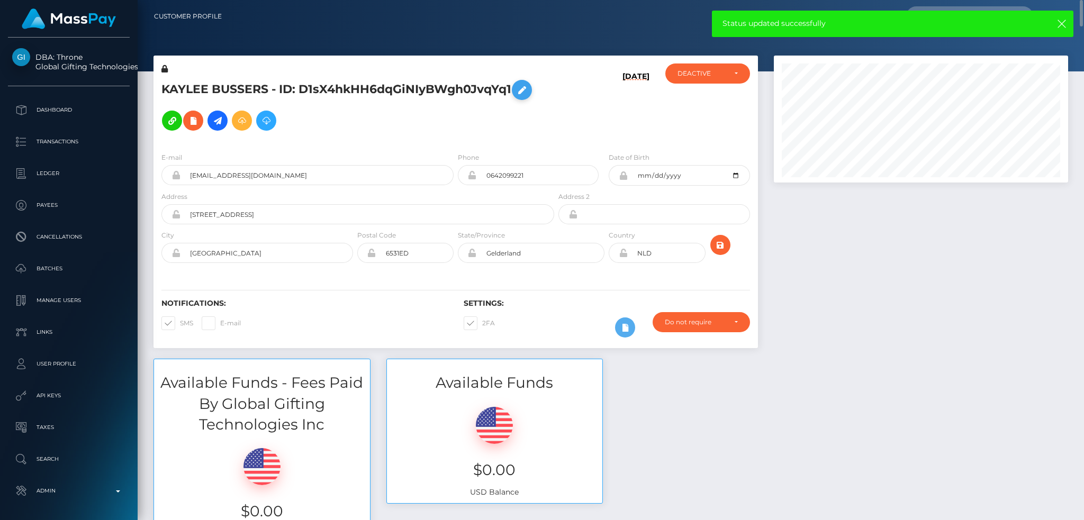
click at [528, 90] on icon at bounding box center [521, 90] width 13 height 13
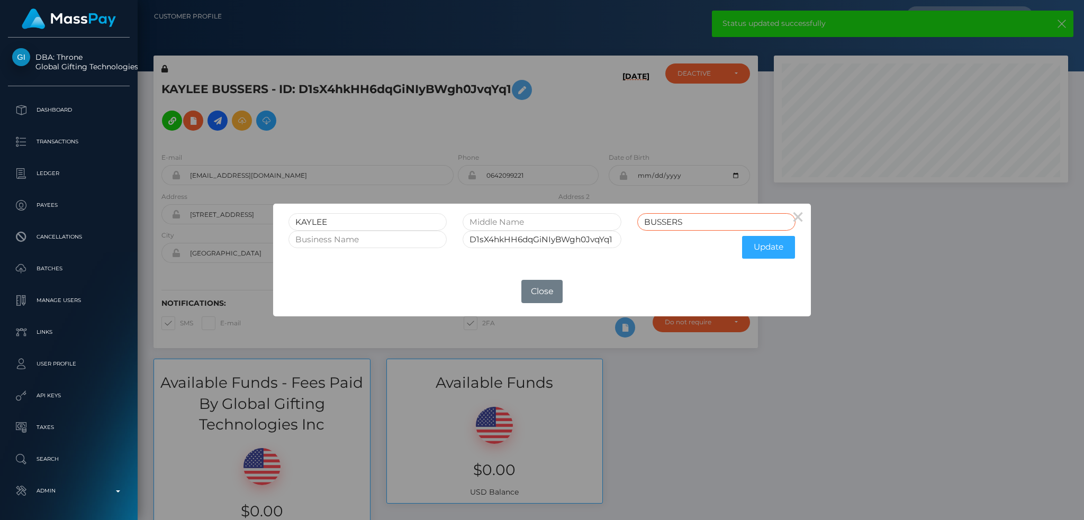
click at [714, 225] on input "BUSSERS" at bounding box center [716, 221] width 158 height 17
type input "BUSSERSRET"
click at [558, 248] on input "D1sX4hkHH6dqGiNIyBWgh0JvqYq1" at bounding box center [541, 239] width 158 height 17
type input "D1sX4hkHH6dqGiNIyBWgh0JvqYq1RET"
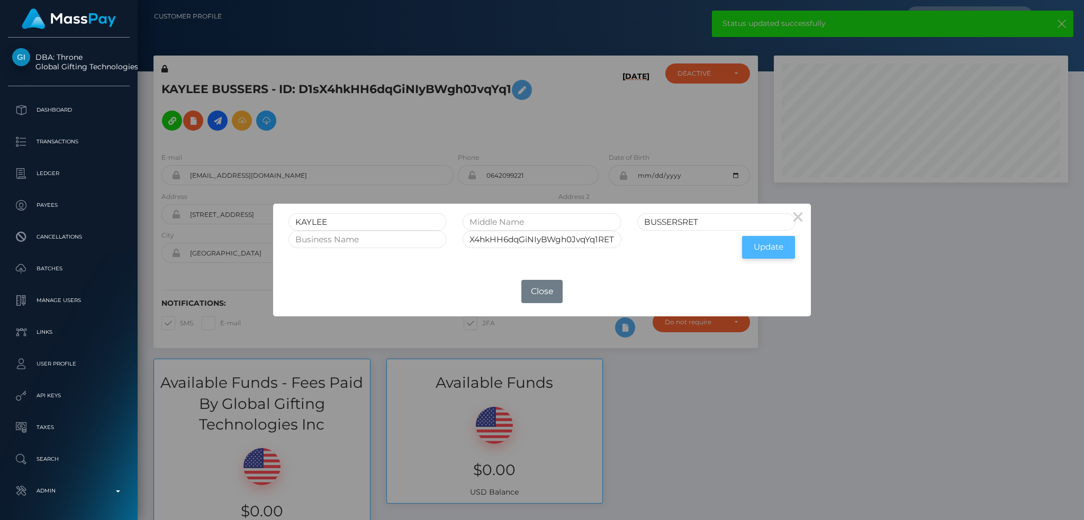
click at [772, 250] on button "Update" at bounding box center [768, 247] width 53 height 23
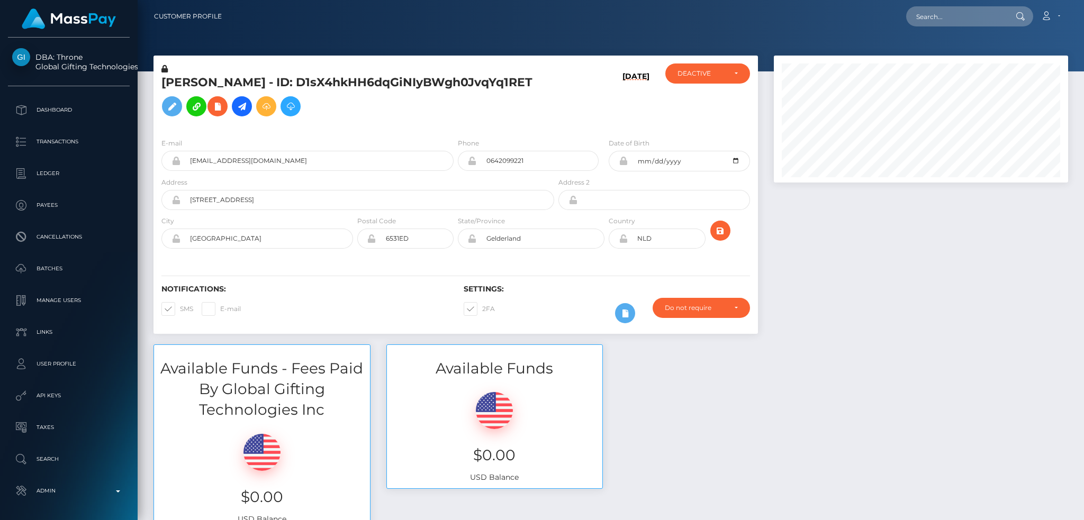
scroll to position [127, 294]
click at [180, 308] on span at bounding box center [180, 309] width 0 height 8
click at [180, 308] on input "SMS" at bounding box center [183, 305] width 7 height 7
checkbox input "false"
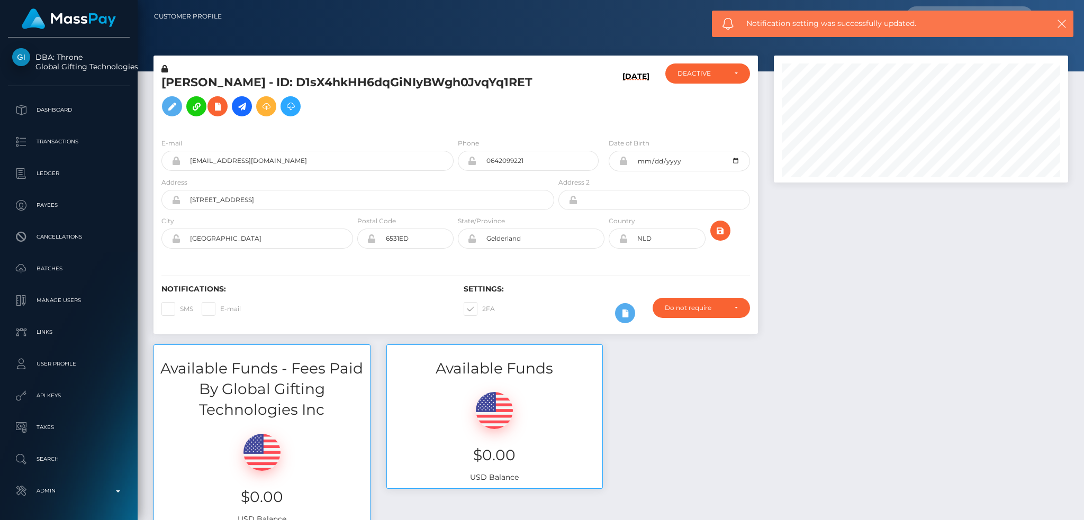
click at [482, 310] on span at bounding box center [482, 309] width 0 height 8
click at [482, 309] on input "2FA" at bounding box center [485, 305] width 7 height 7
checkbox input "false"
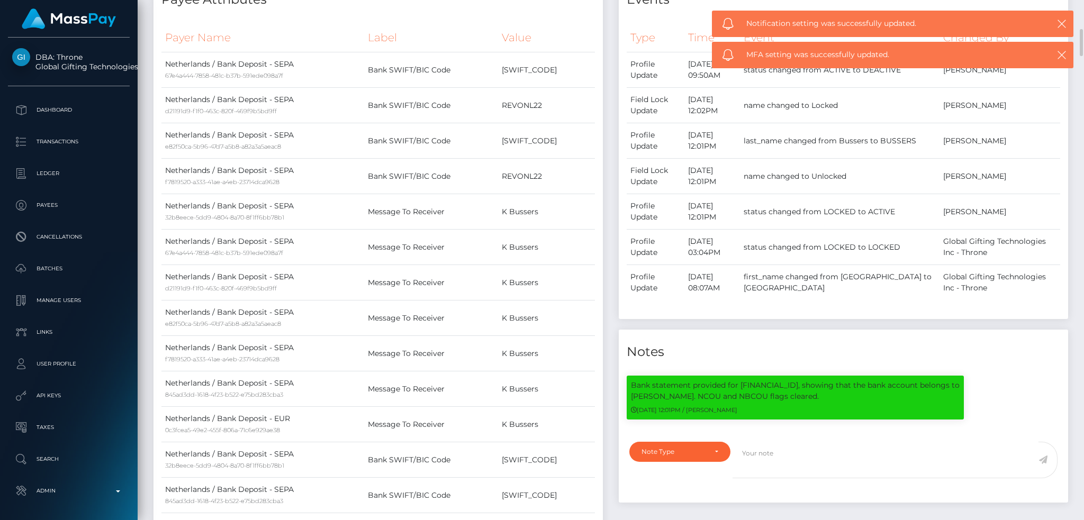
scroll to position [705, 0]
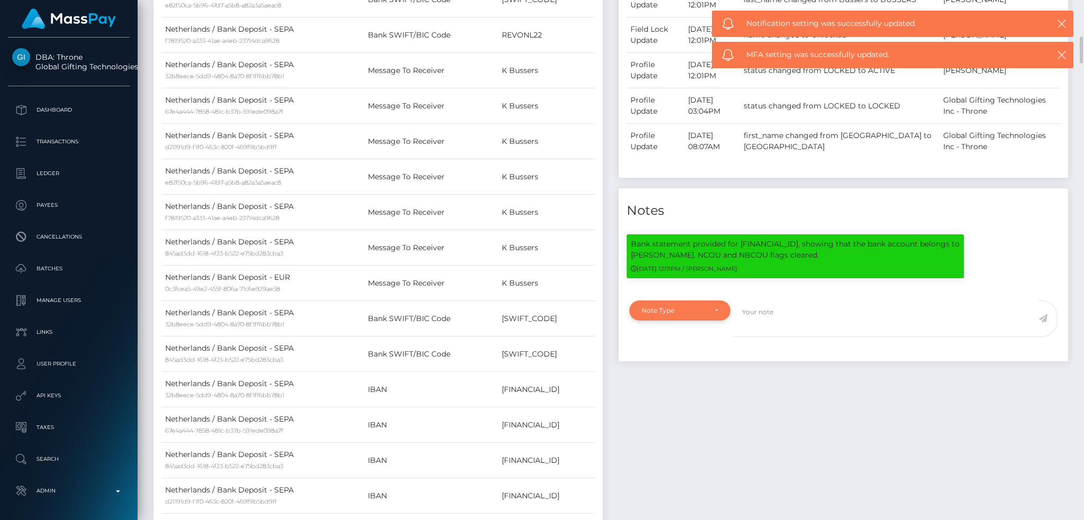
click at [663, 310] on div "Note Type" at bounding box center [673, 310] width 65 height 8
click at [670, 407] on link "General" at bounding box center [679, 406] width 101 height 20
select select "GENERAL"
click at [808, 312] on textarea at bounding box center [885, 319] width 306 height 37
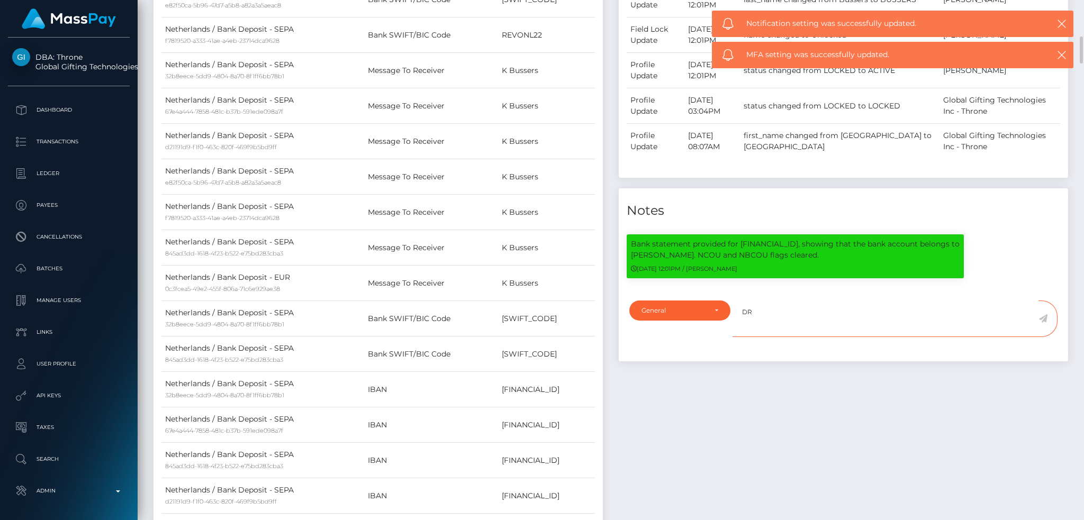
type textarea "D"
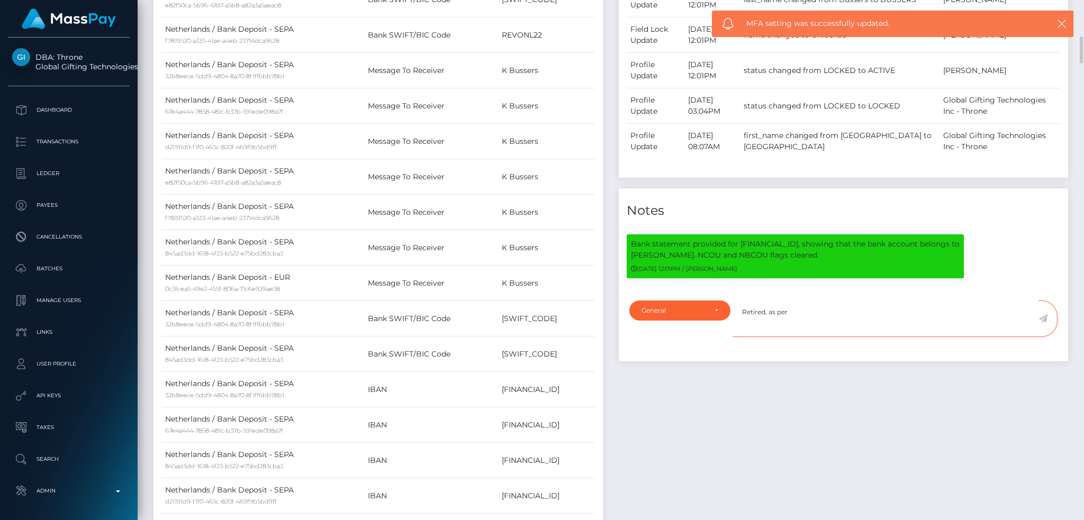
paste textarea "Ticket #125935"
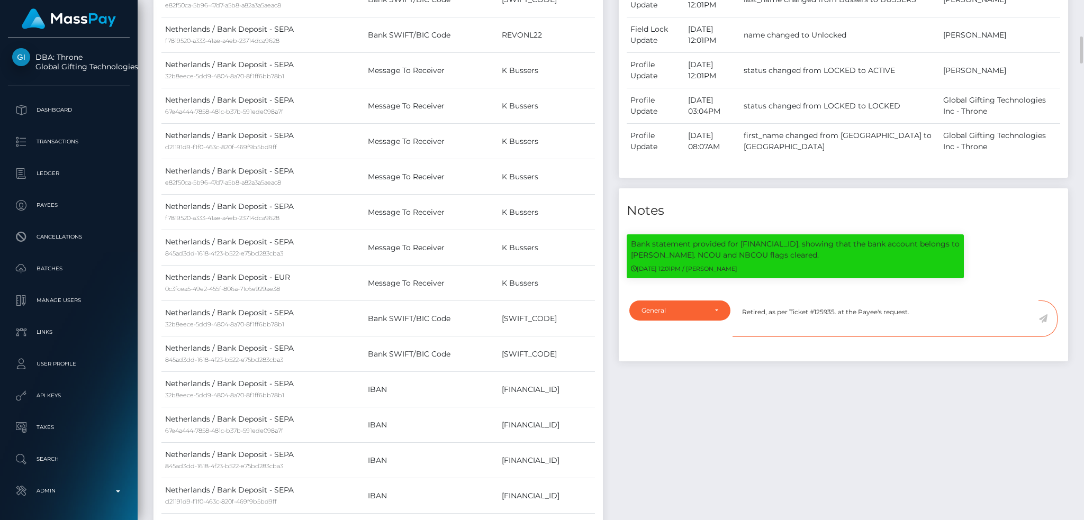
type textarea "Retired, as per Ticket #125935. at the Payee's request."
click at [1042, 321] on icon at bounding box center [1042, 318] width 9 height 8
